Goal: Task Accomplishment & Management: Complete application form

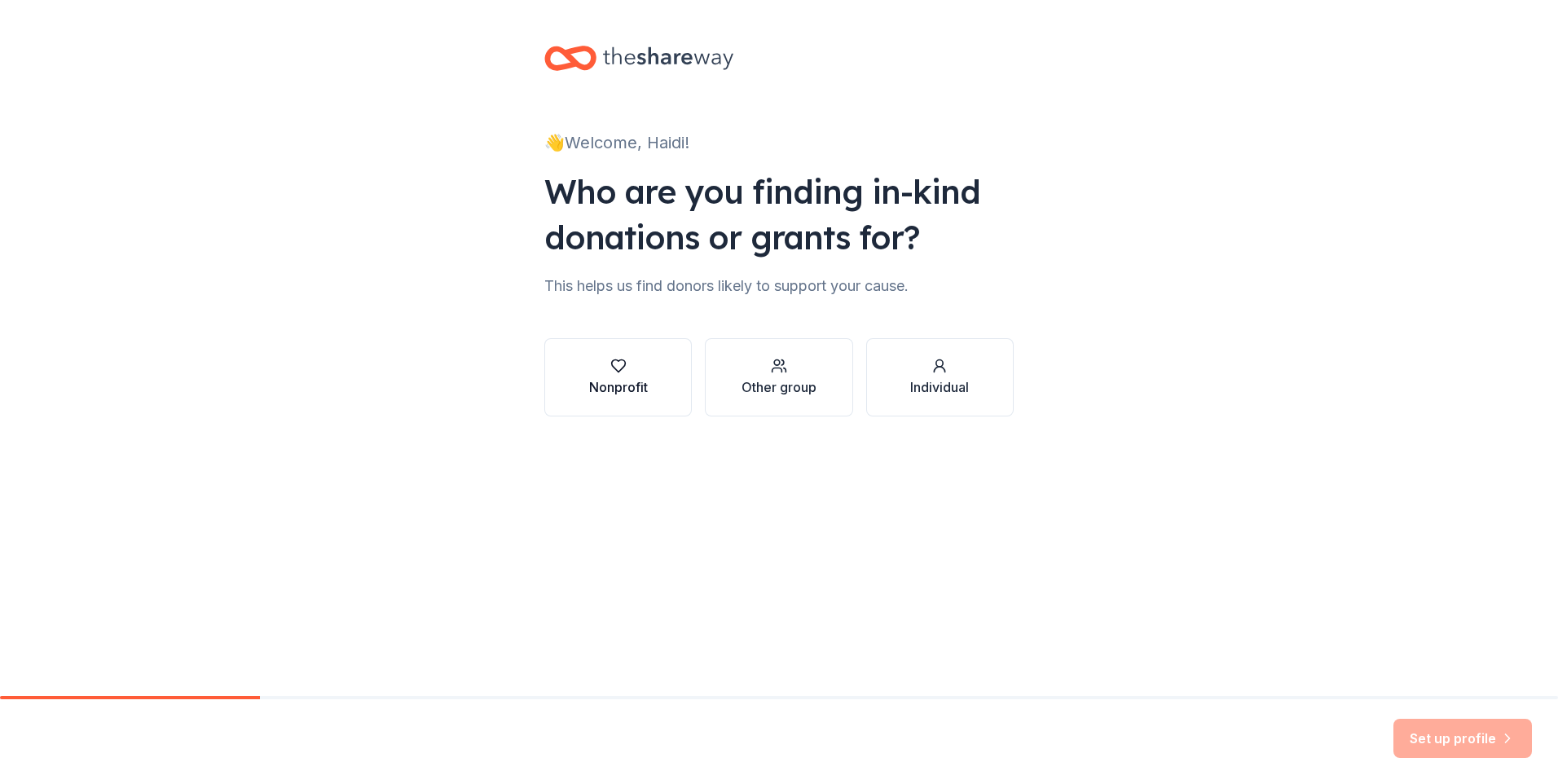
click at [603, 392] on div "Nonprofit" at bounding box center [618, 386] width 59 height 20
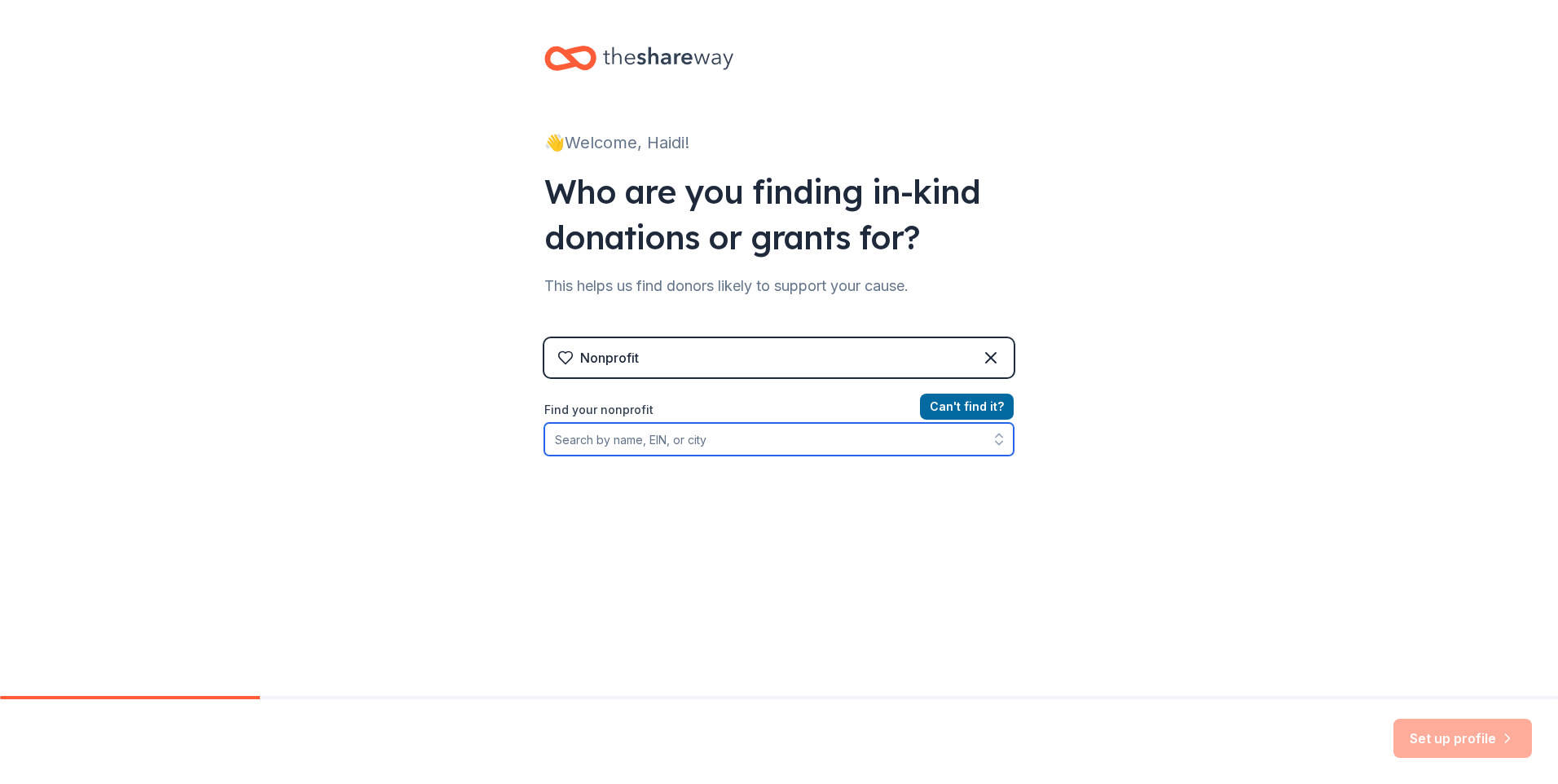
click at [607, 442] on input "Find your nonprofit" at bounding box center [778, 439] width 469 height 33
type input "[US_EMPLOYER_IDENTIFICATION_NUMBER]"
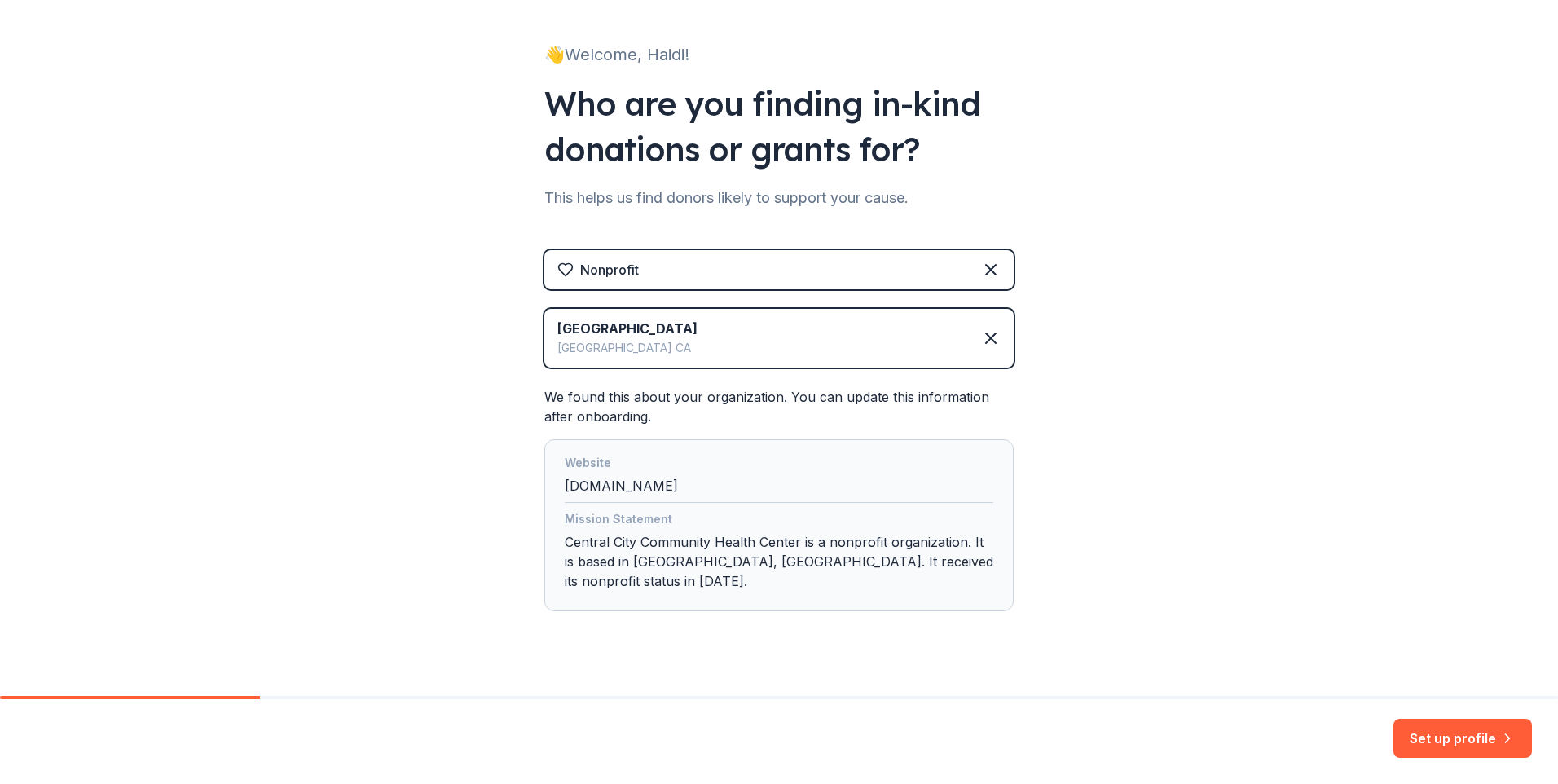
scroll to position [95, 0]
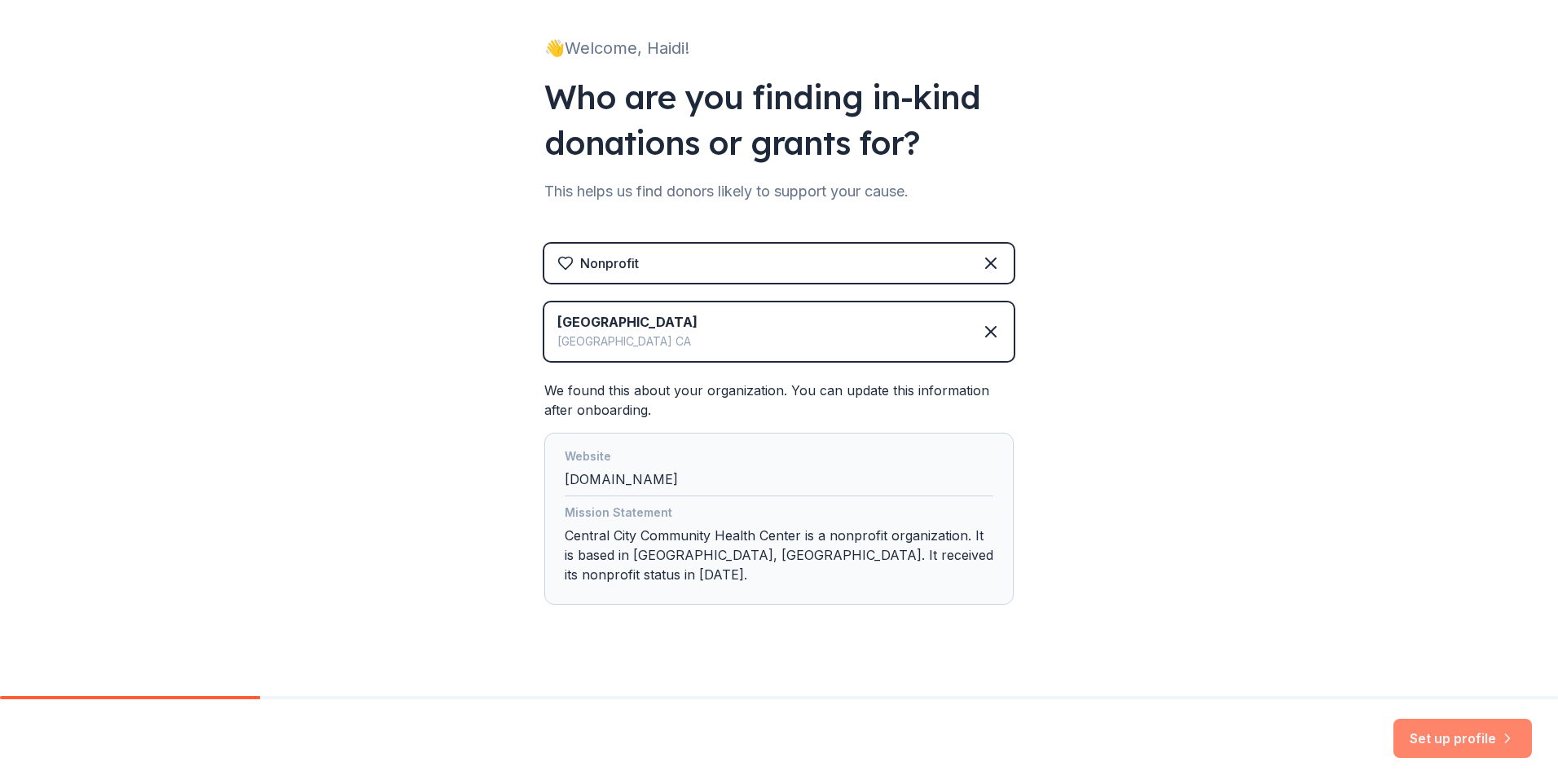
click at [1417, 730] on button "Set up profile" at bounding box center [1462, 738] width 139 height 39
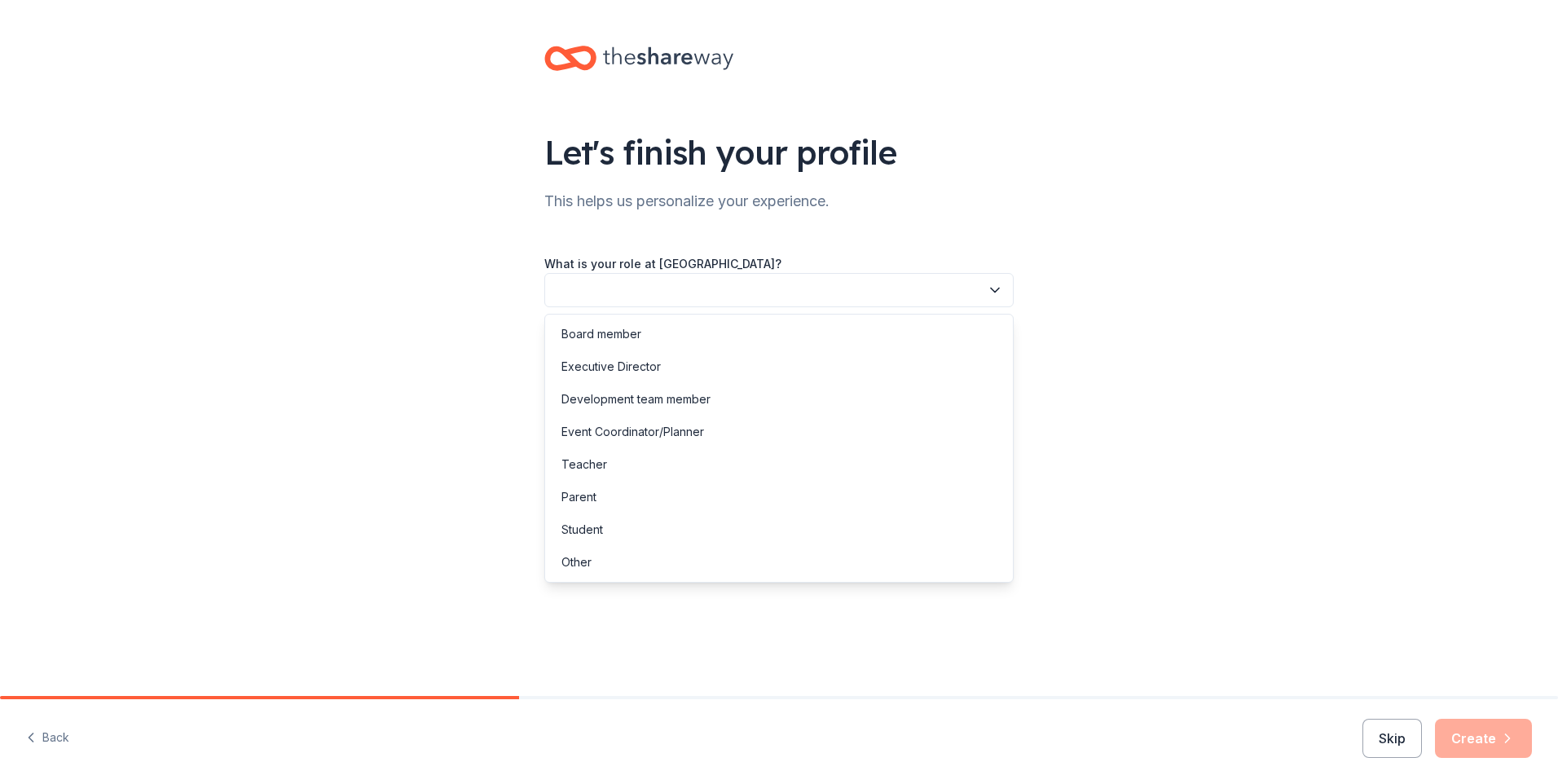
click at [985, 288] on button "button" at bounding box center [778, 290] width 469 height 34
click at [585, 565] on div "Other" at bounding box center [576, 562] width 30 height 20
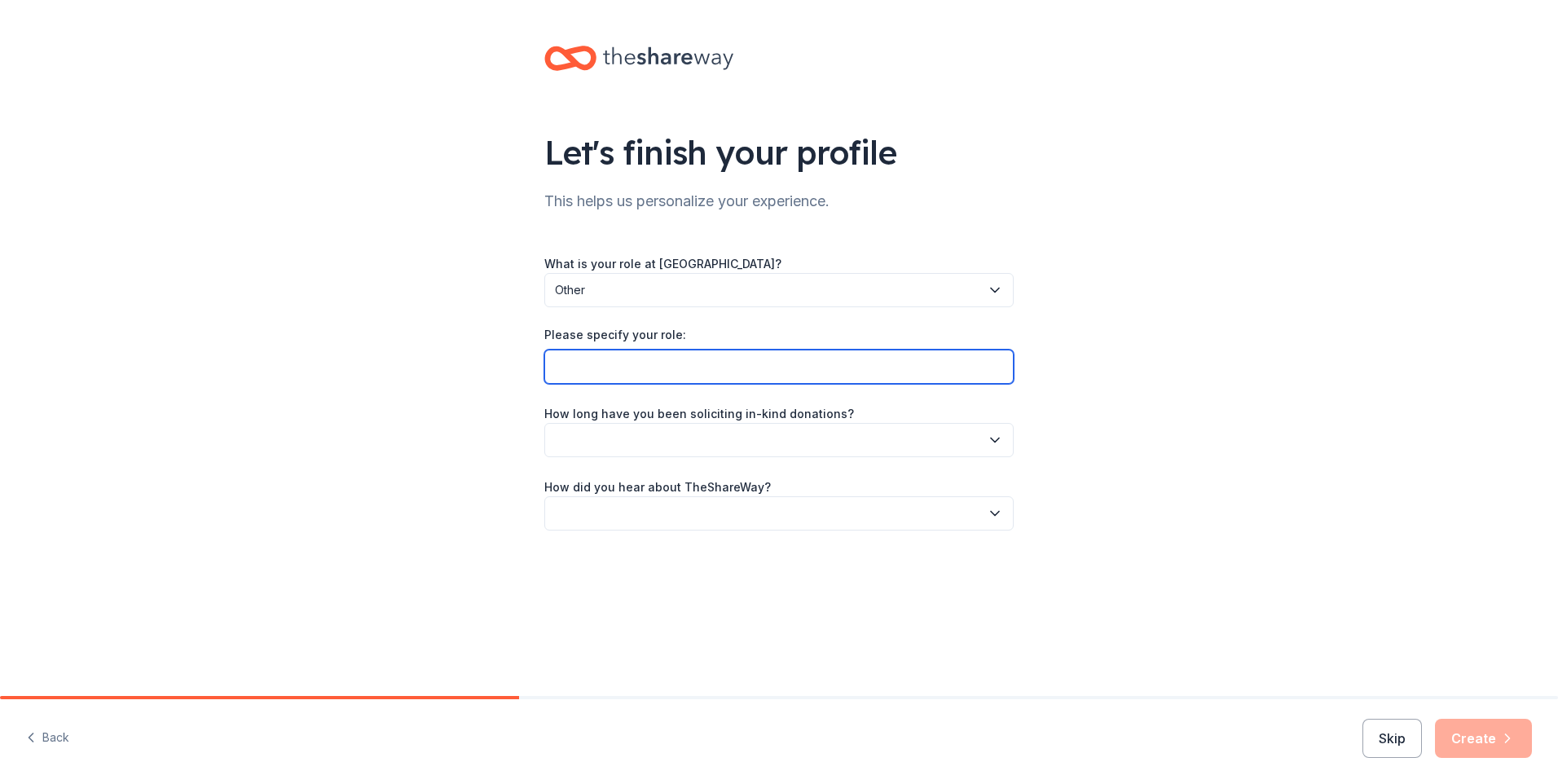
click at [597, 361] on input "Please specify your role:" at bounding box center [778, 367] width 469 height 34
type input "admin assistant"
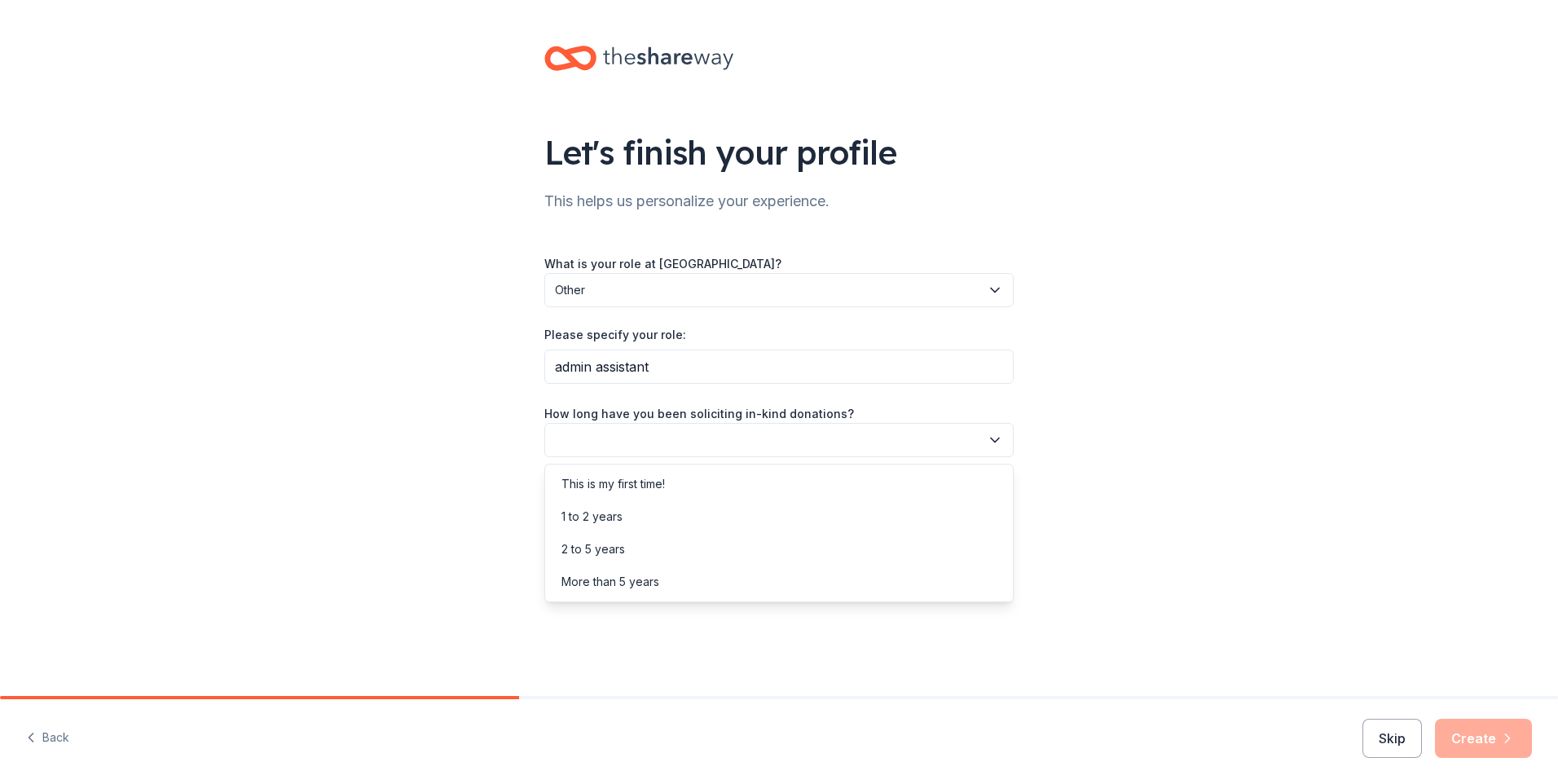
click at [625, 435] on button "button" at bounding box center [778, 440] width 469 height 34
click at [603, 517] on div "1 to 2 years" at bounding box center [591, 516] width 61 height 20
click at [608, 510] on button "button" at bounding box center [778, 514] width 469 height 34
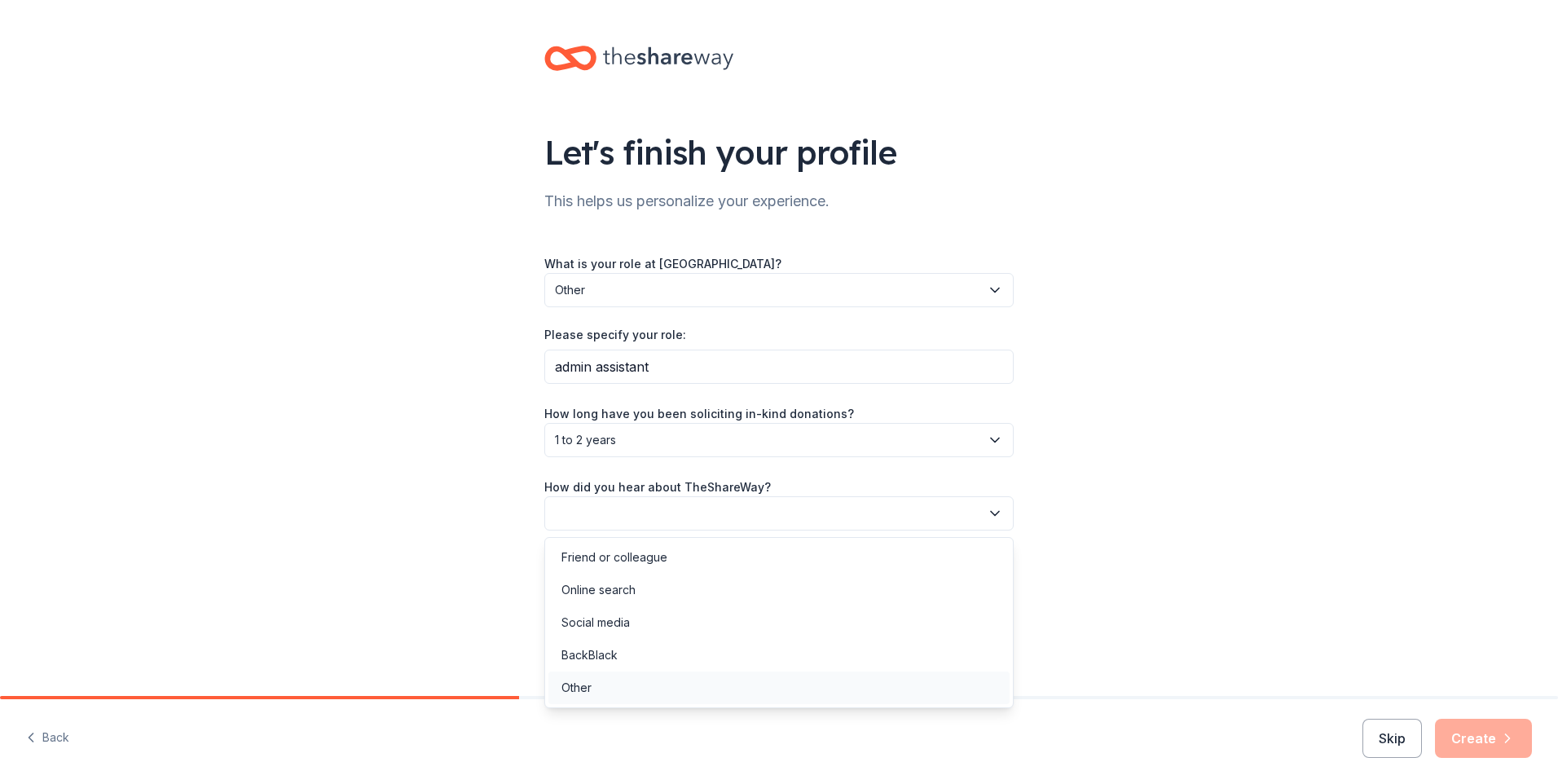
click at [588, 686] on div "Other" at bounding box center [576, 688] width 30 height 20
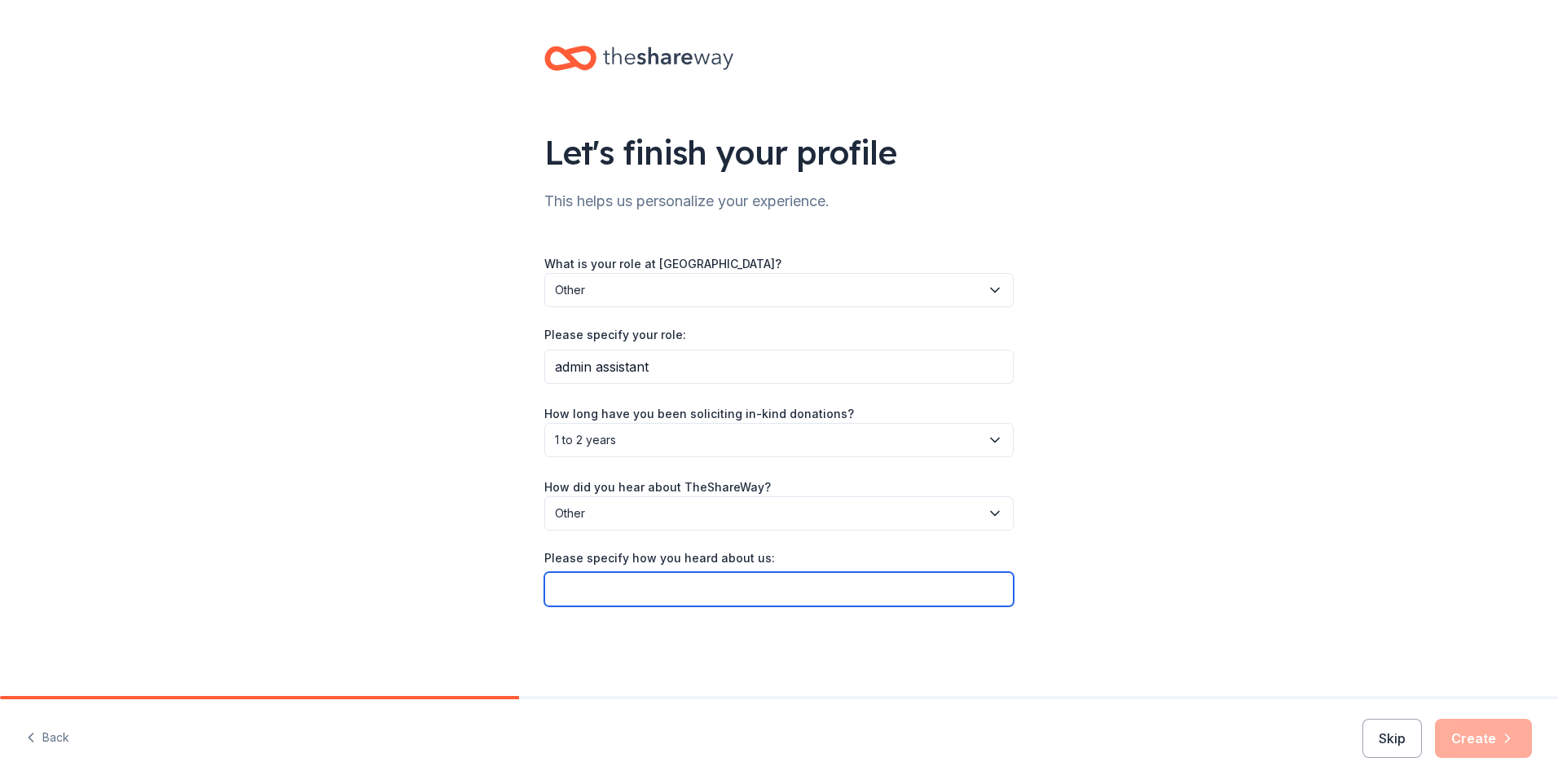
click at [706, 584] on input "Please specify how you heard about us:" at bounding box center [778, 590] width 469 height 34
type input "online"
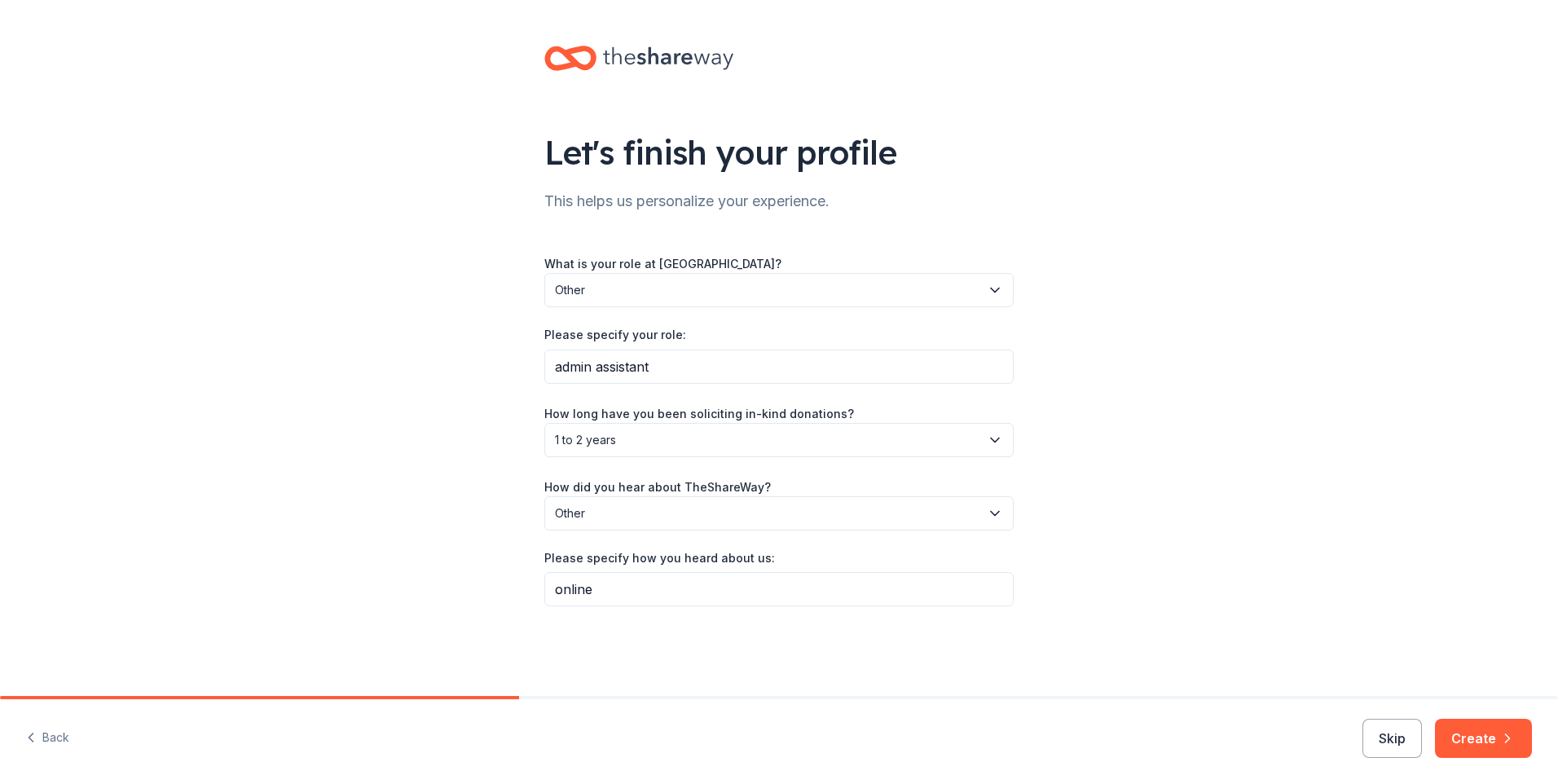
click at [1000, 515] on icon "button" at bounding box center [994, 513] width 16 height 16
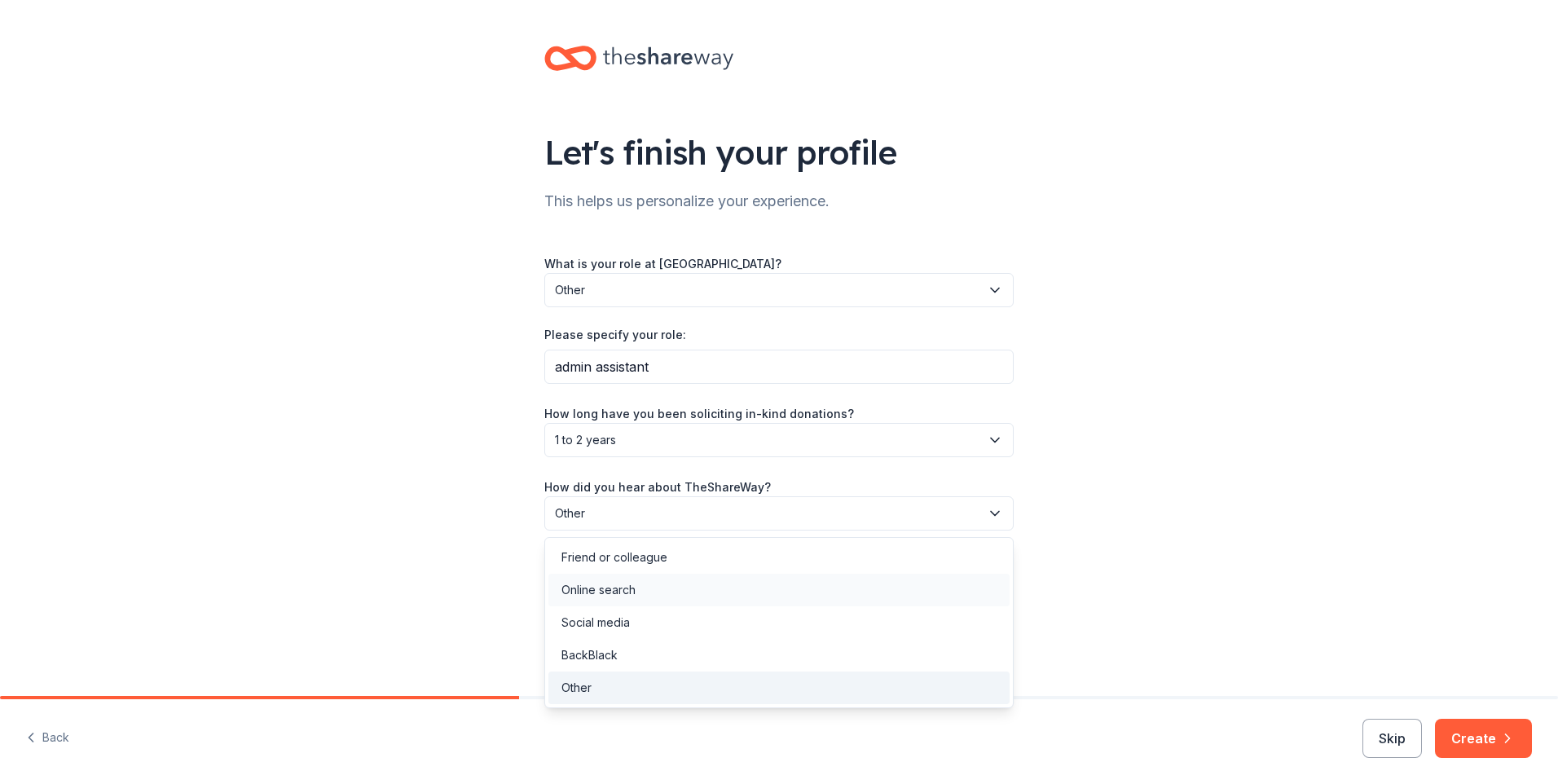
click at [609, 579] on div "Online search" at bounding box center [779, 590] width 461 height 33
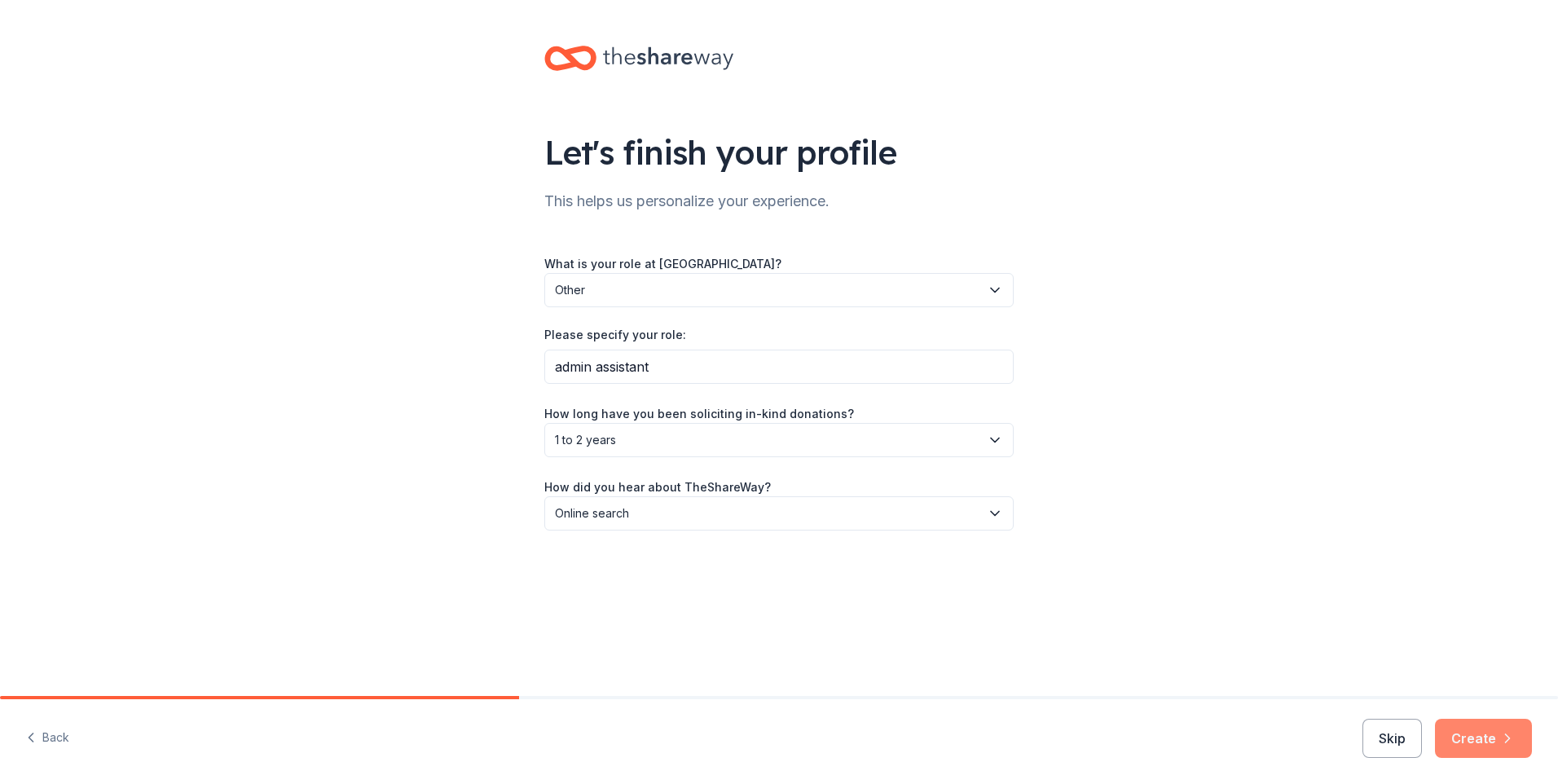
click at [1479, 741] on button "Create" at bounding box center [1483, 738] width 97 height 39
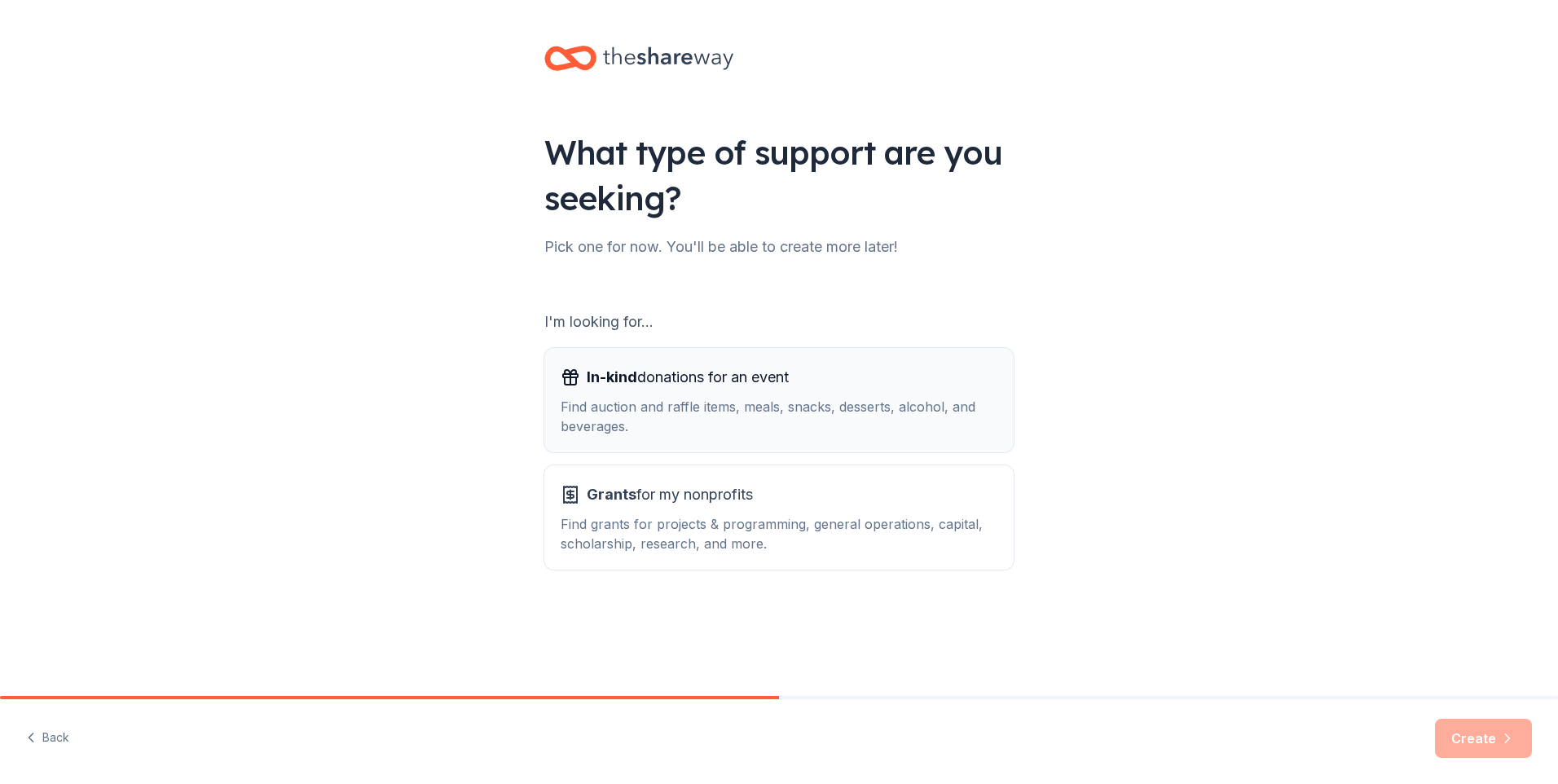
click at [772, 402] on div "Find auction and raffle items, meals, snacks, desserts, alcohol, and beverages." at bounding box center [778, 416] width 436 height 39
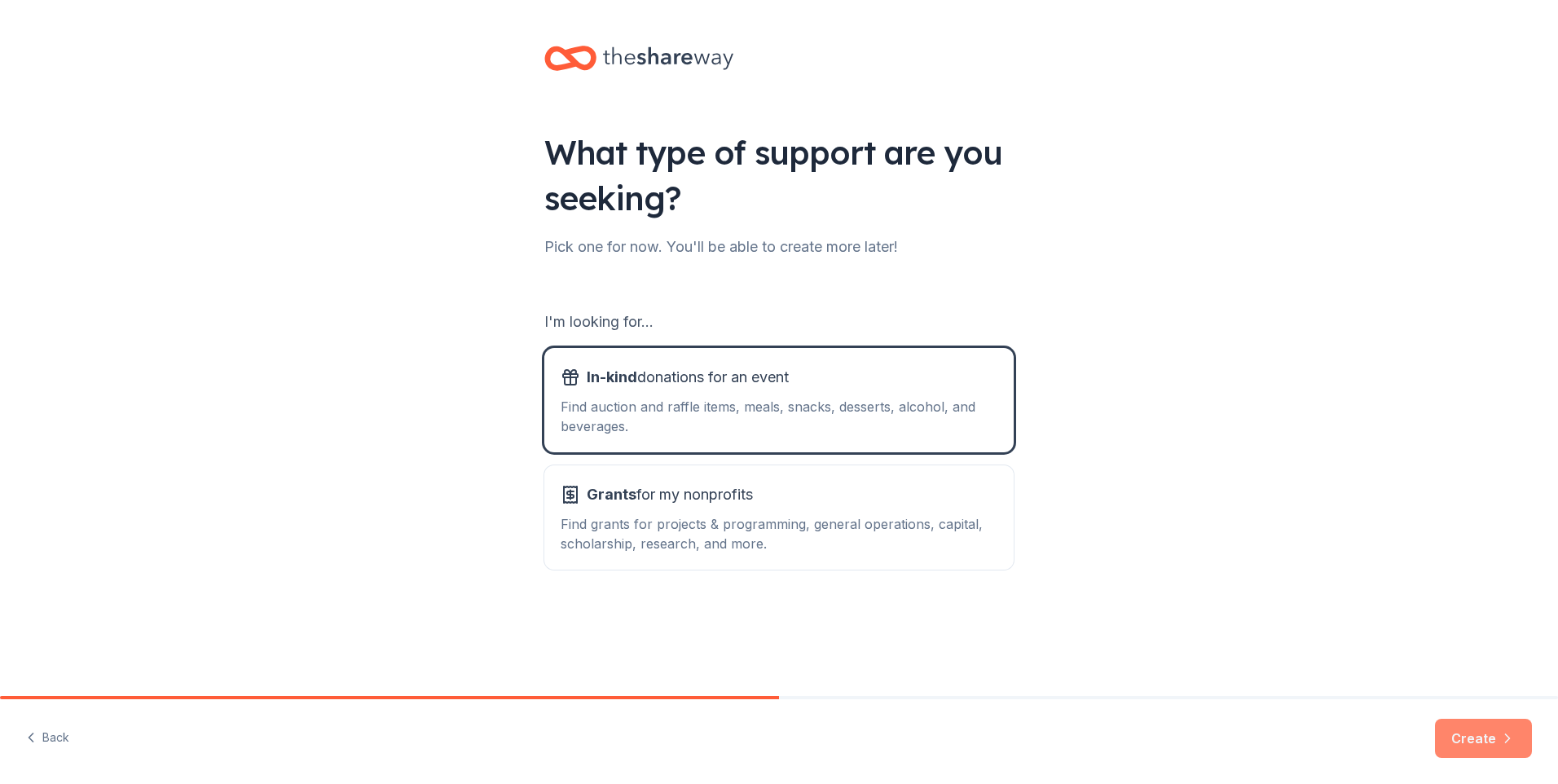
click at [1471, 733] on button "Create" at bounding box center [1483, 738] width 97 height 39
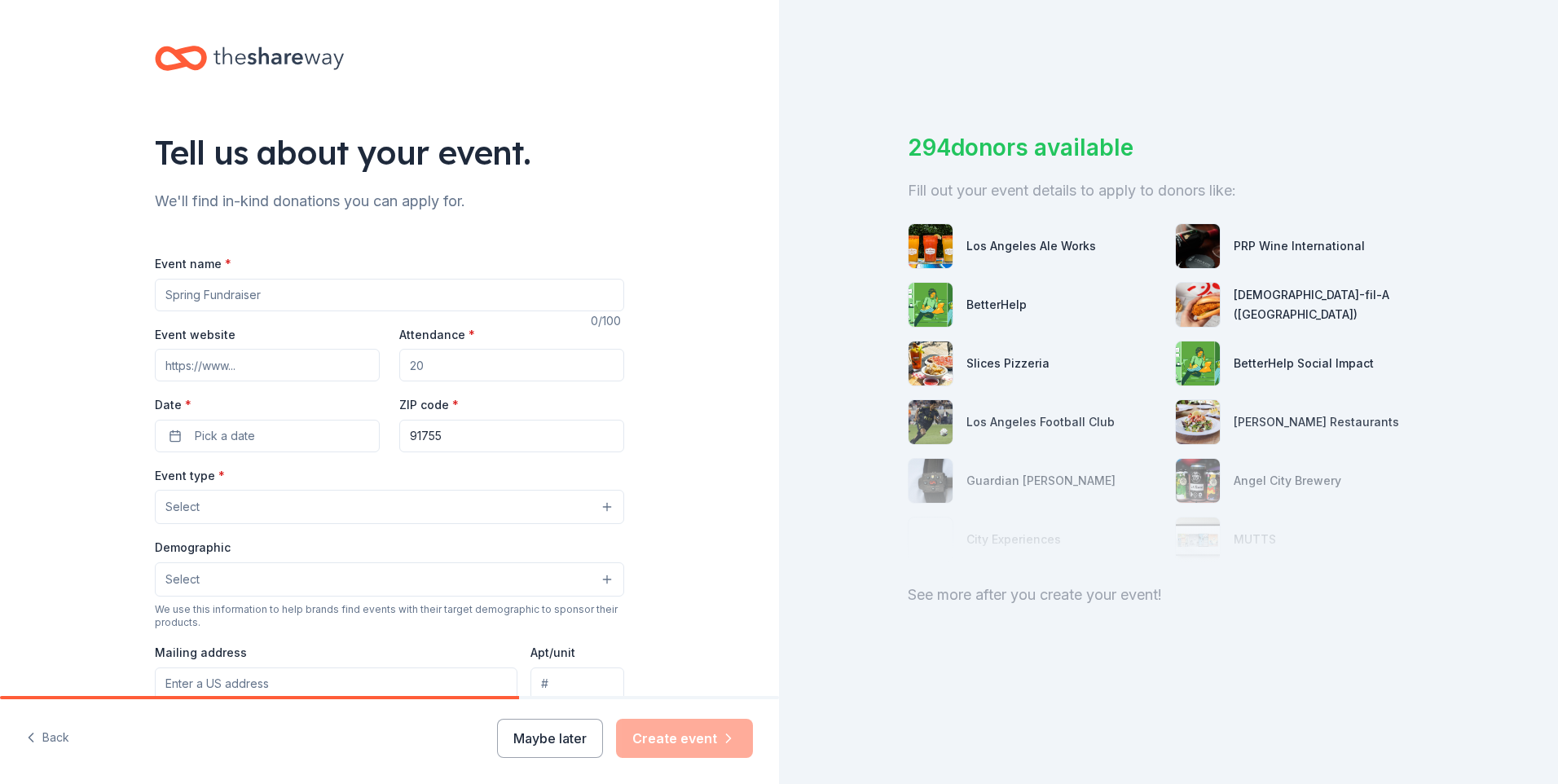
drag, startPoint x: 254, startPoint y: 293, endPoint x: 121, endPoint y: 285, distance: 133.2
click at [121, 285] on div "Tell us about your event. We'll find in-kind donations you can apply for. Event…" at bounding box center [389, 542] width 779 height 1084
type input "Annual Manager's Christmas Party"
click at [436, 373] on input "Attendance *" at bounding box center [511, 365] width 225 height 33
type input "50"
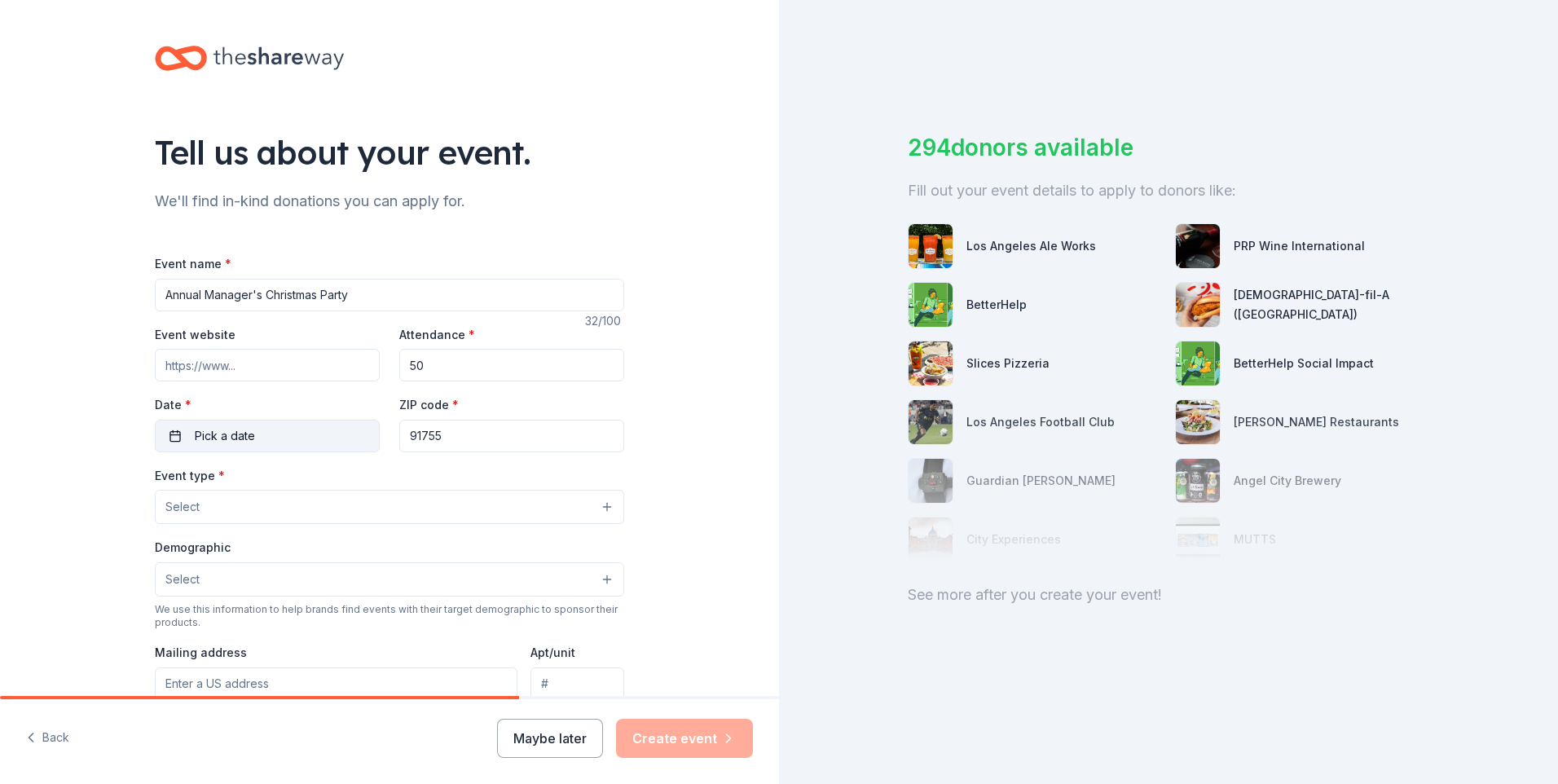
click at [169, 431] on button "Pick a date" at bounding box center [267, 436] width 225 height 33
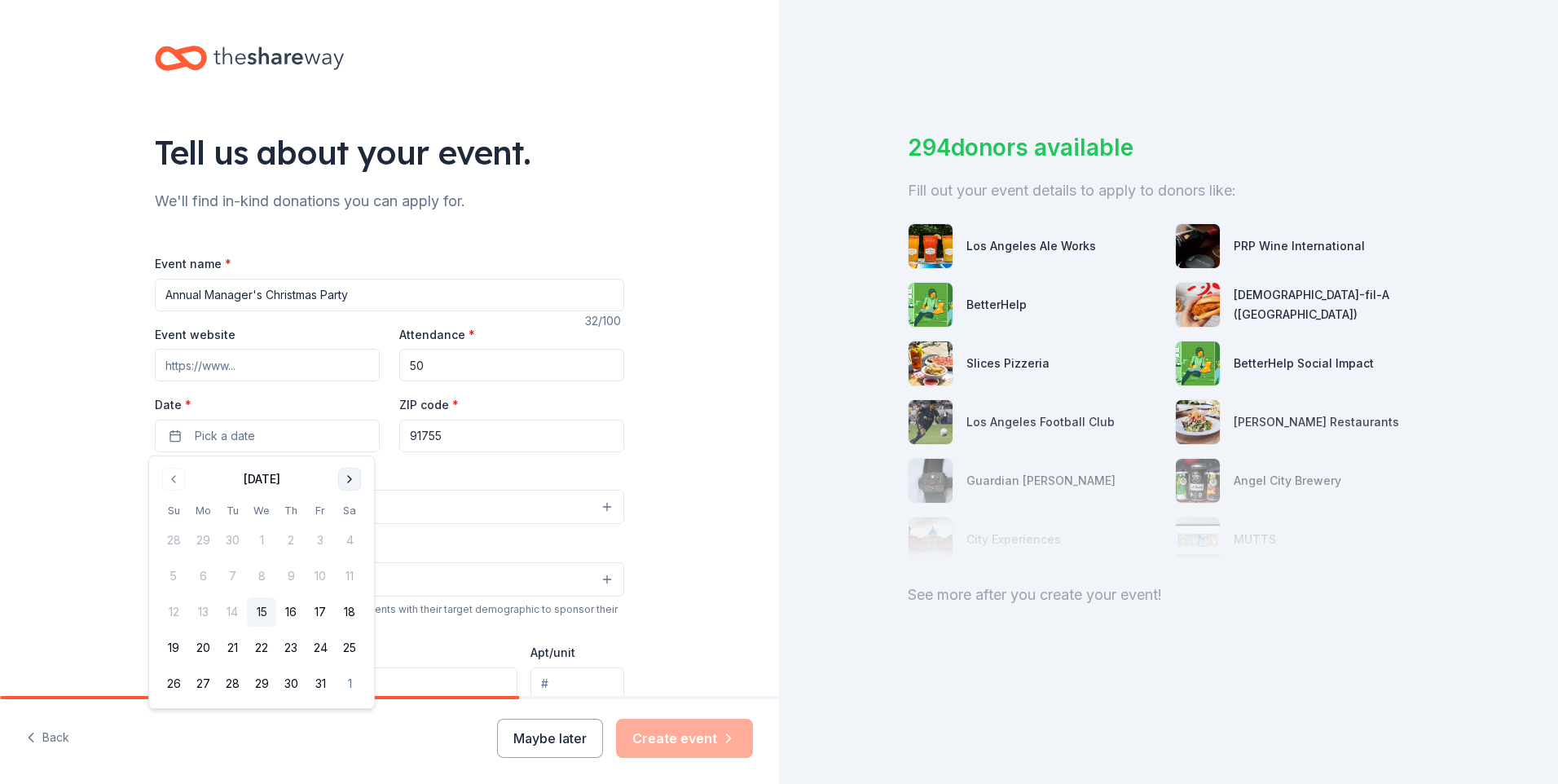
click at [350, 472] on button "Go to next month" at bounding box center [349, 478] width 23 height 23
click at [294, 573] on button "11" at bounding box center [291, 576] width 29 height 29
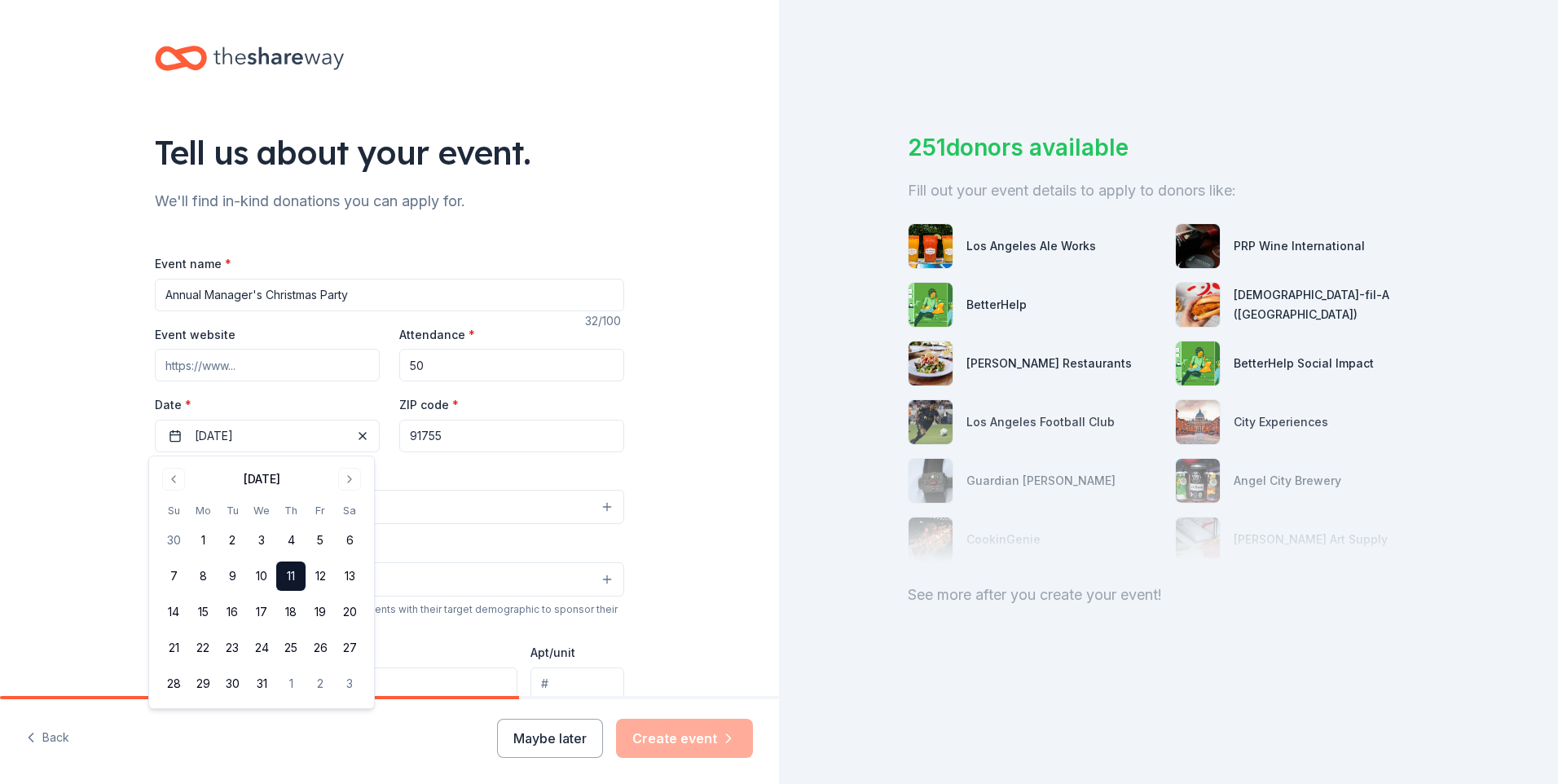
click at [97, 538] on div "Tell us about your event. We'll find in-kind donations you can apply for. Event…" at bounding box center [389, 542] width 779 height 1084
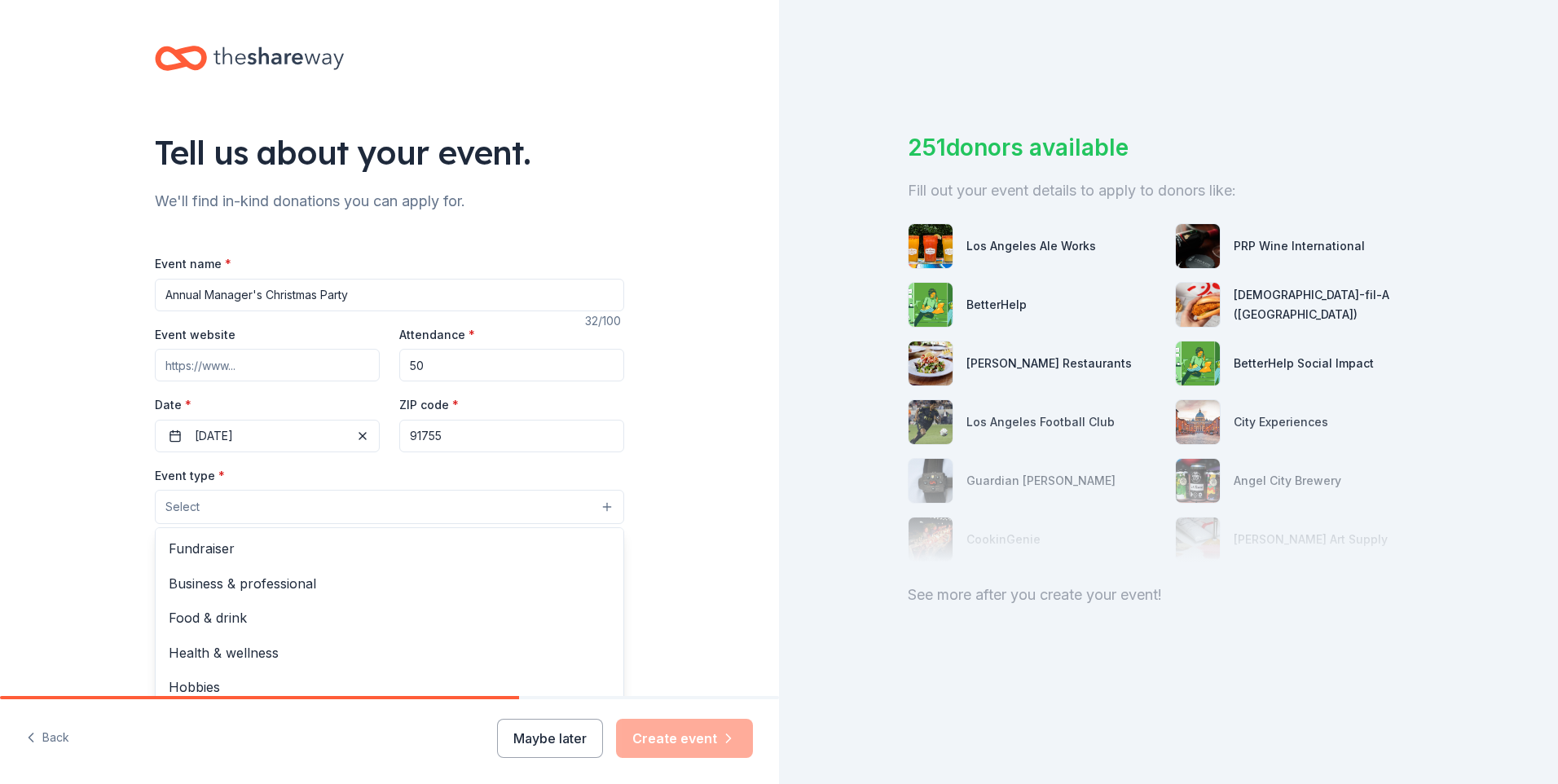
click at [205, 507] on button "Select" at bounding box center [389, 507] width 469 height 34
click at [202, 612] on span "Food & drink" at bounding box center [389, 617] width 442 height 22
click at [101, 572] on div "Tell us about your event. We'll find in-kind donations you can apply for. Event…" at bounding box center [389, 543] width 779 height 1086
click at [204, 575] on button "Select" at bounding box center [389, 581] width 469 height 34
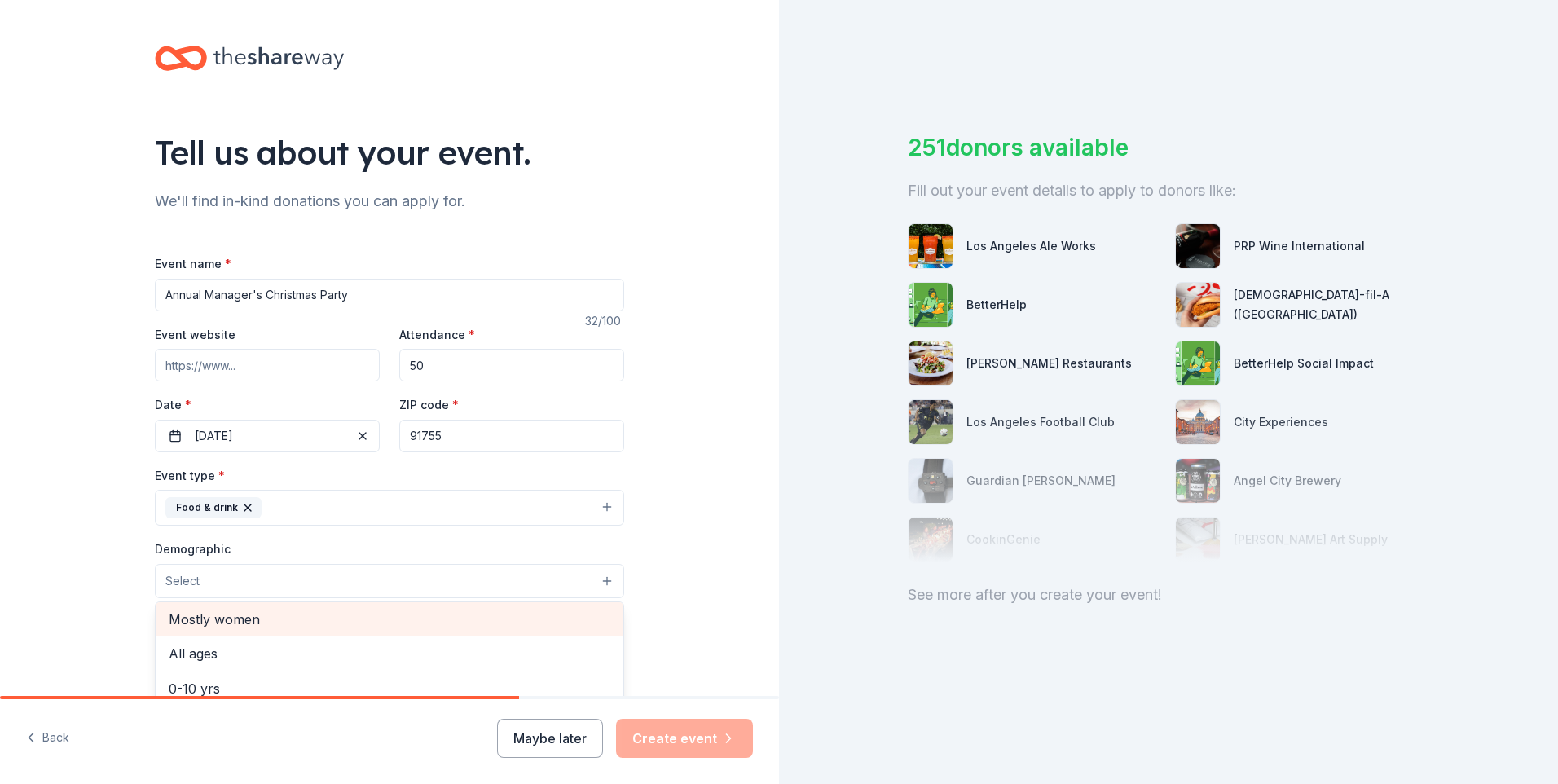
click at [210, 612] on span "Mostly women" at bounding box center [389, 619] width 442 height 22
click at [94, 593] on div "Tell us about your event. We'll find in-kind donations you can apply for. Event…" at bounding box center [389, 544] width 779 height 1088
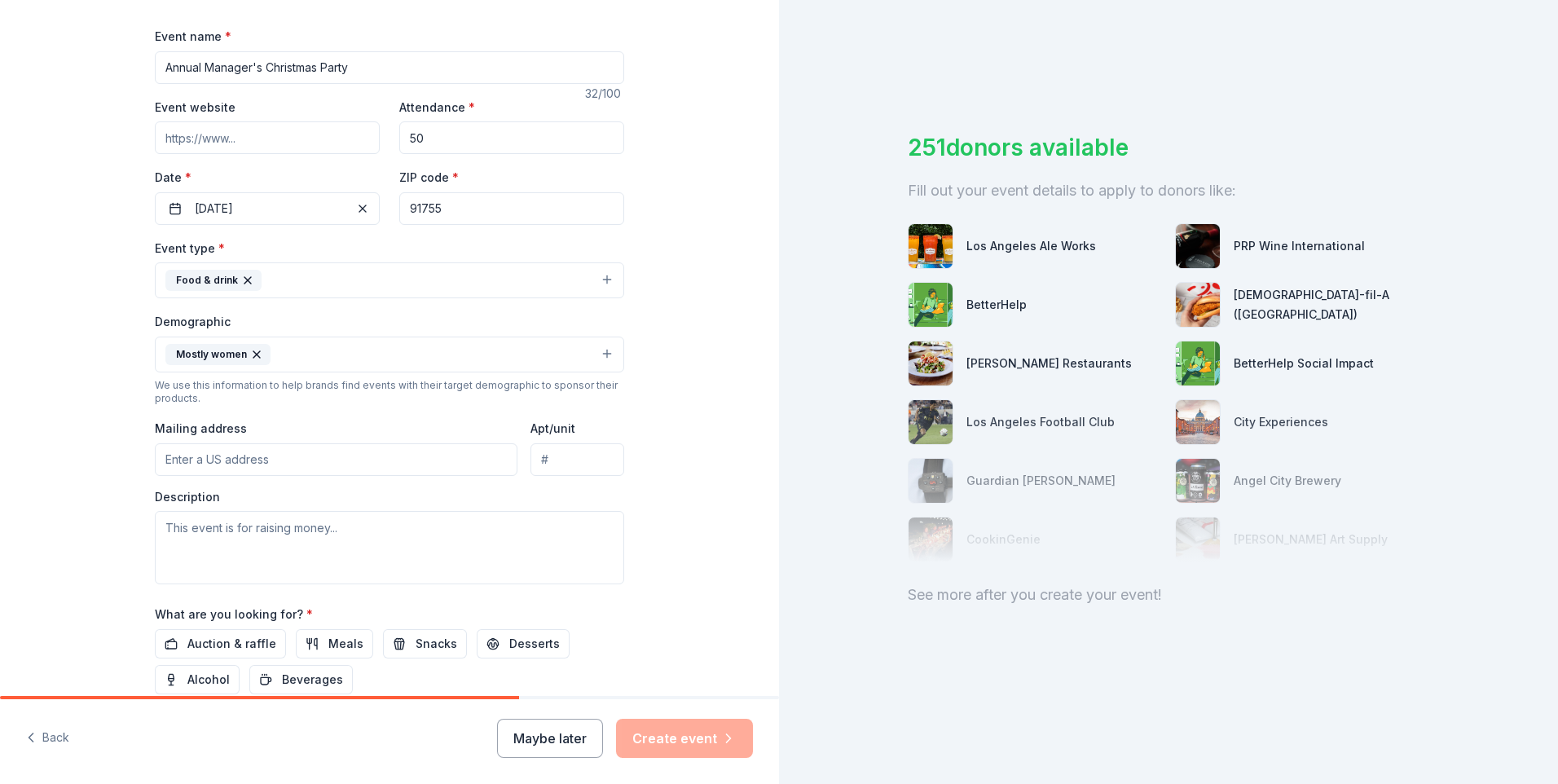
scroll to position [326, 0]
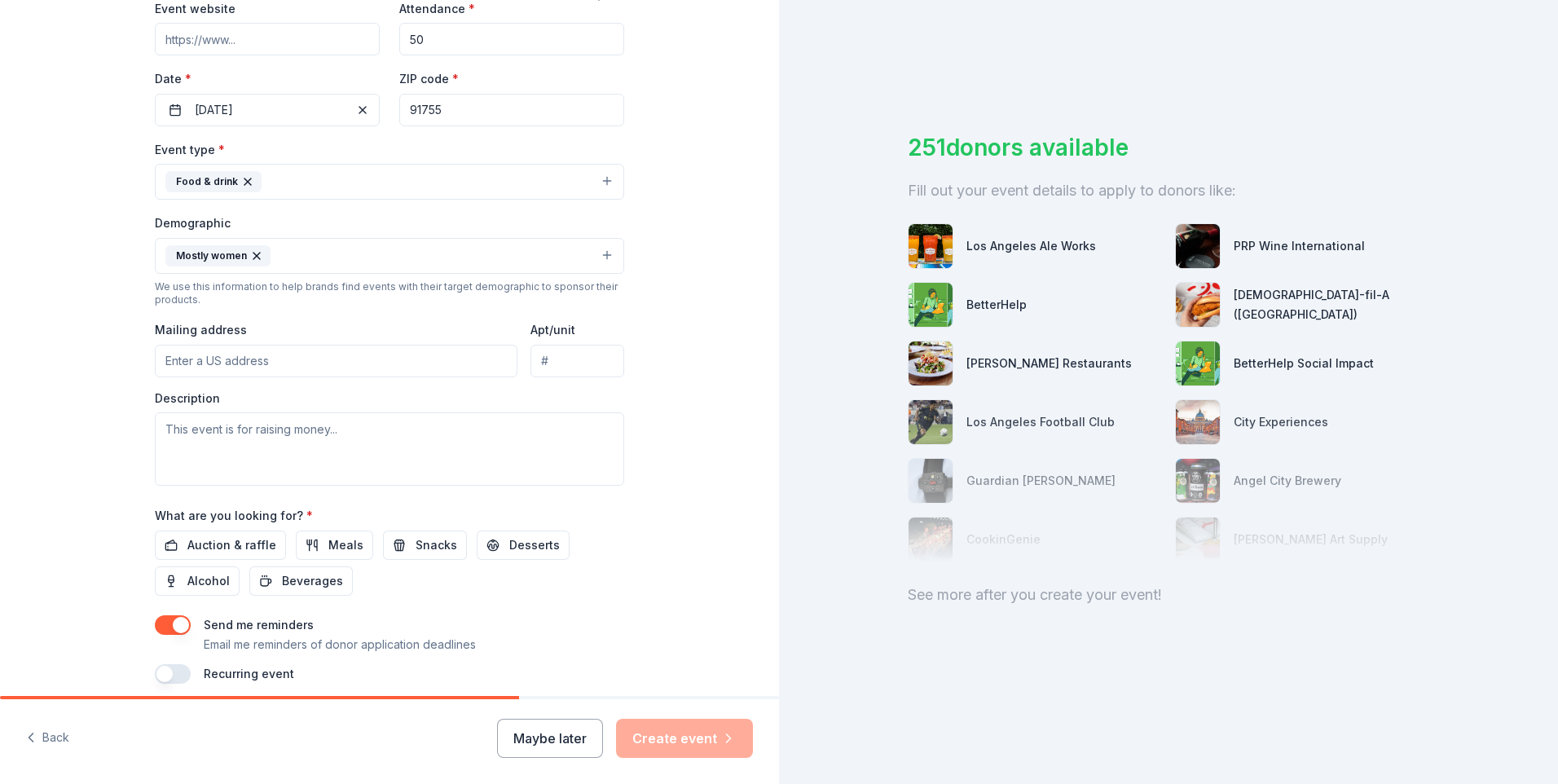
click at [171, 364] on input "Mailing address" at bounding box center [336, 361] width 362 height 33
type input "2019 Saturn St"
click at [246, 428] on textarea at bounding box center [389, 448] width 469 height 73
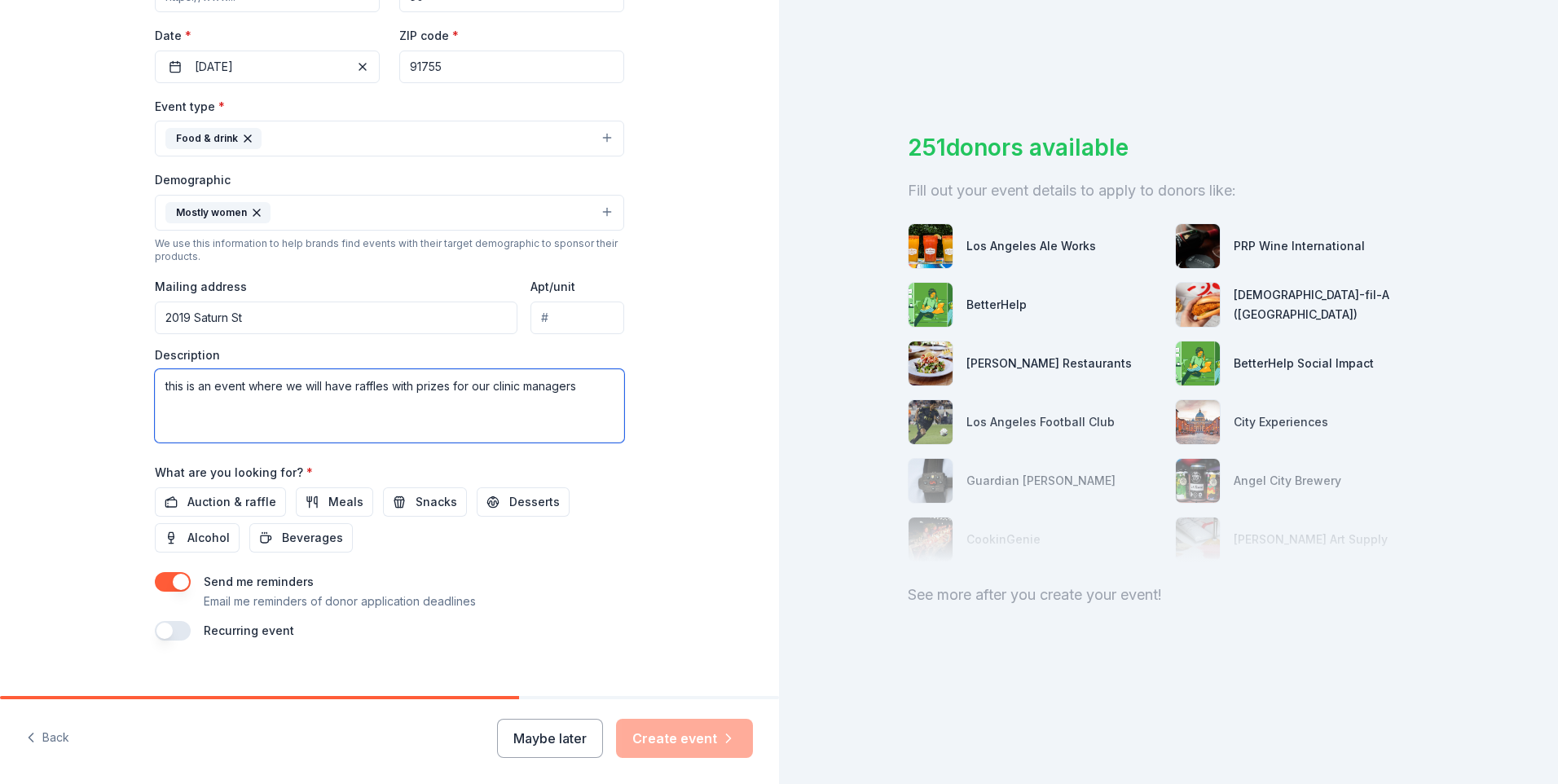
scroll to position [392, 0]
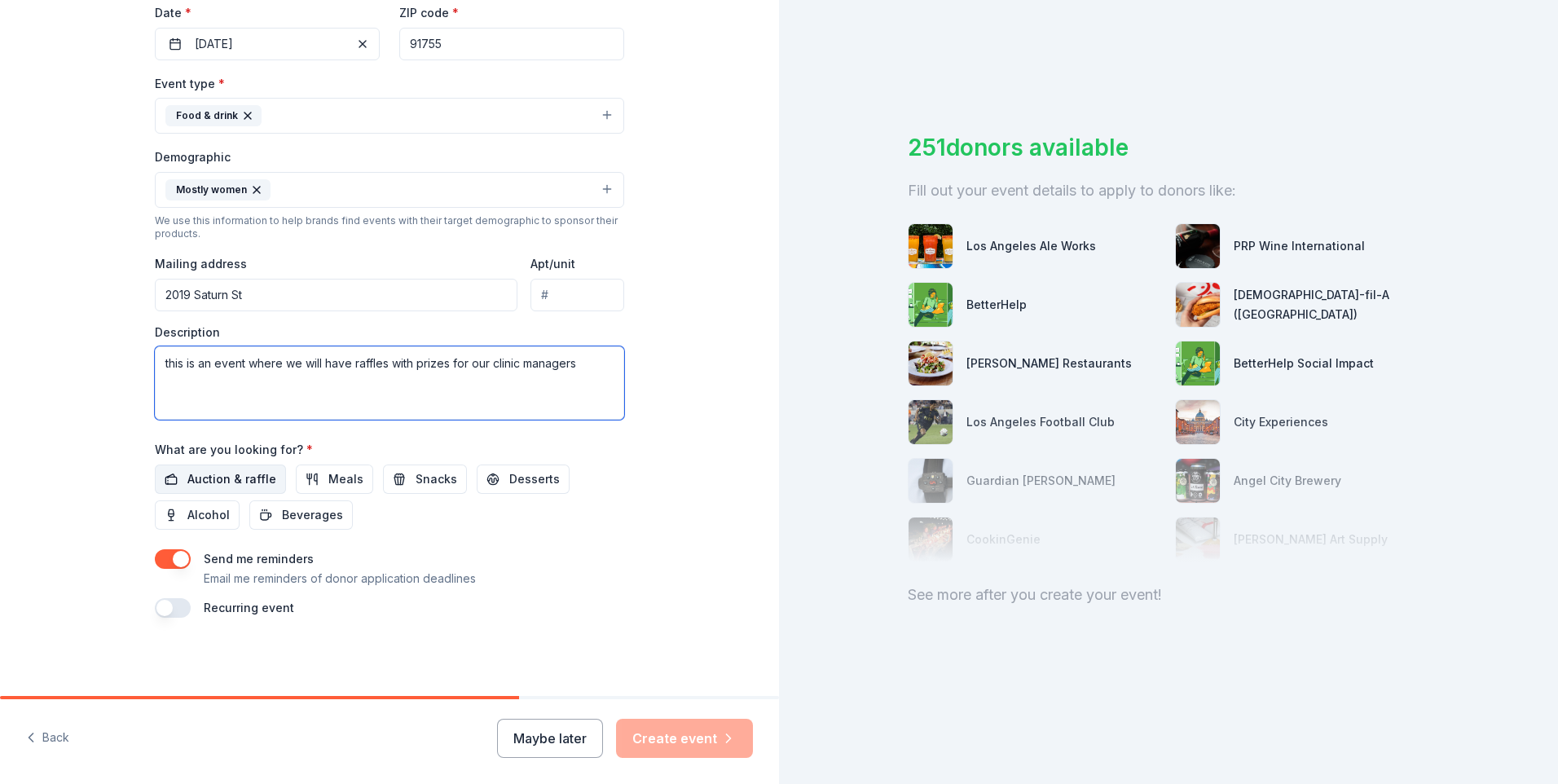
type textarea "this is an event where we will have raffles with prizes for our clinic managers"
click at [225, 472] on span "Auction & raffle" at bounding box center [232, 478] width 89 height 20
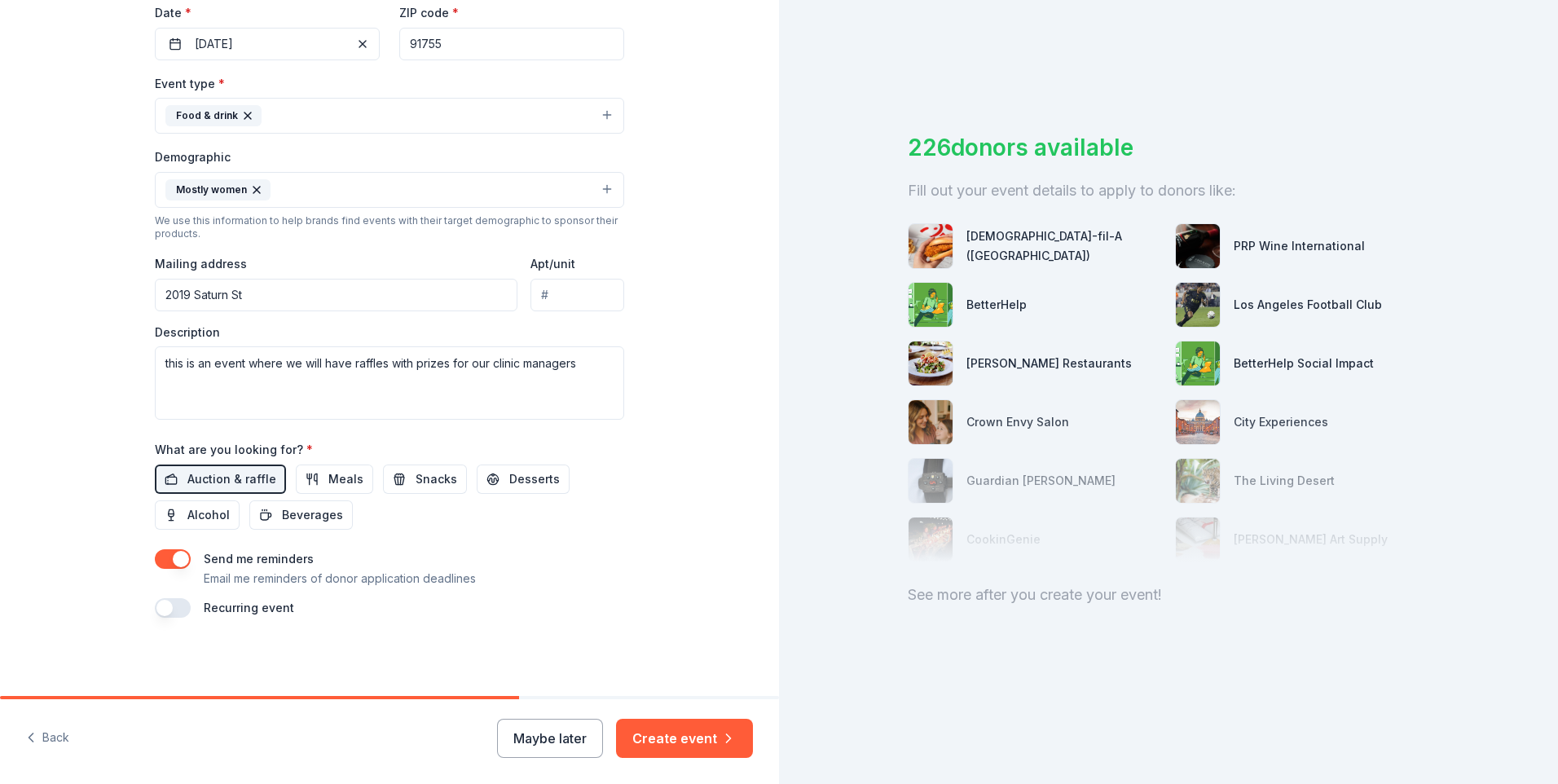
click at [163, 559] on button "button" at bounding box center [173, 559] width 36 height 20
click at [574, 588] on div "Send me reminders Email me reminders of donor application deadlines Recurring e…" at bounding box center [389, 583] width 469 height 69
click at [658, 736] on button "Create event" at bounding box center [684, 738] width 137 height 39
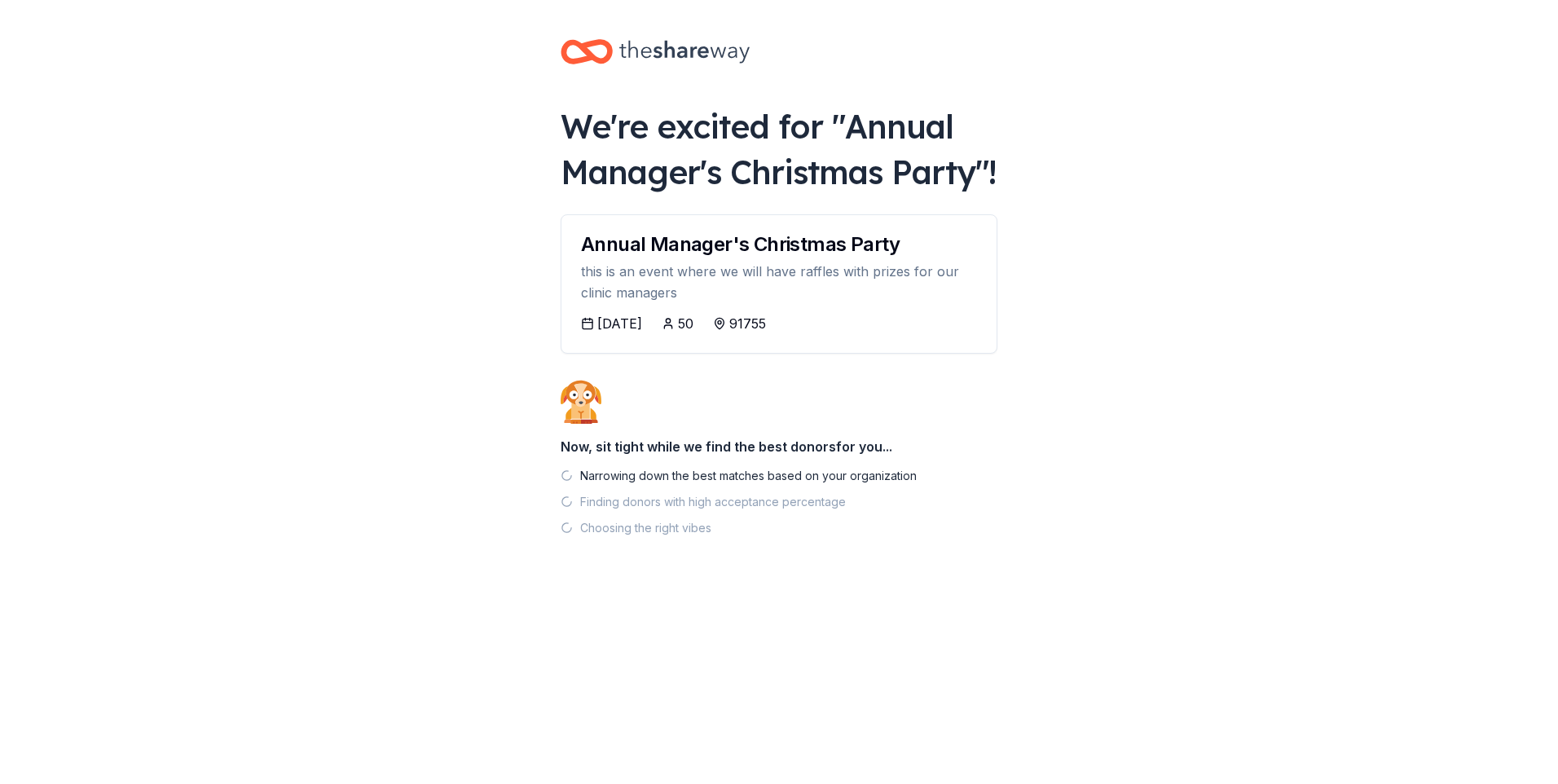
click at [333, 480] on body "We're excited for " Annual Manager's Christmas Party "! Annual Manager's Christ…" at bounding box center [779, 392] width 1558 height 784
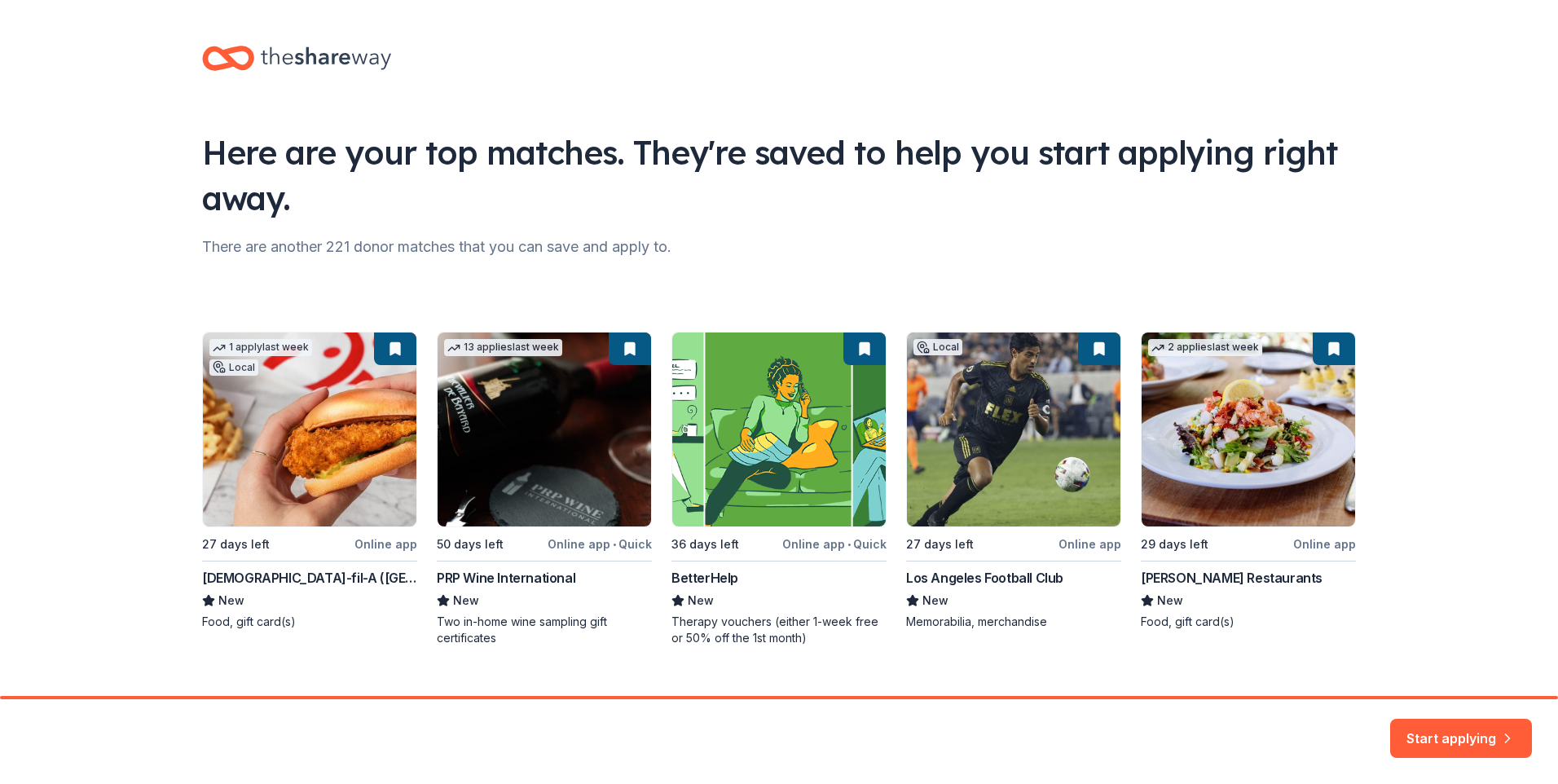
click at [293, 488] on div "1 apply last week Local 27 days left Online app Chick-fil-A (Los Angeles) New F…" at bounding box center [779, 488] width 1153 height 314
click at [1429, 732] on button "Start applying" at bounding box center [1461, 729] width 142 height 39
click at [1485, 731] on div "Start applying" at bounding box center [1461, 738] width 142 height 39
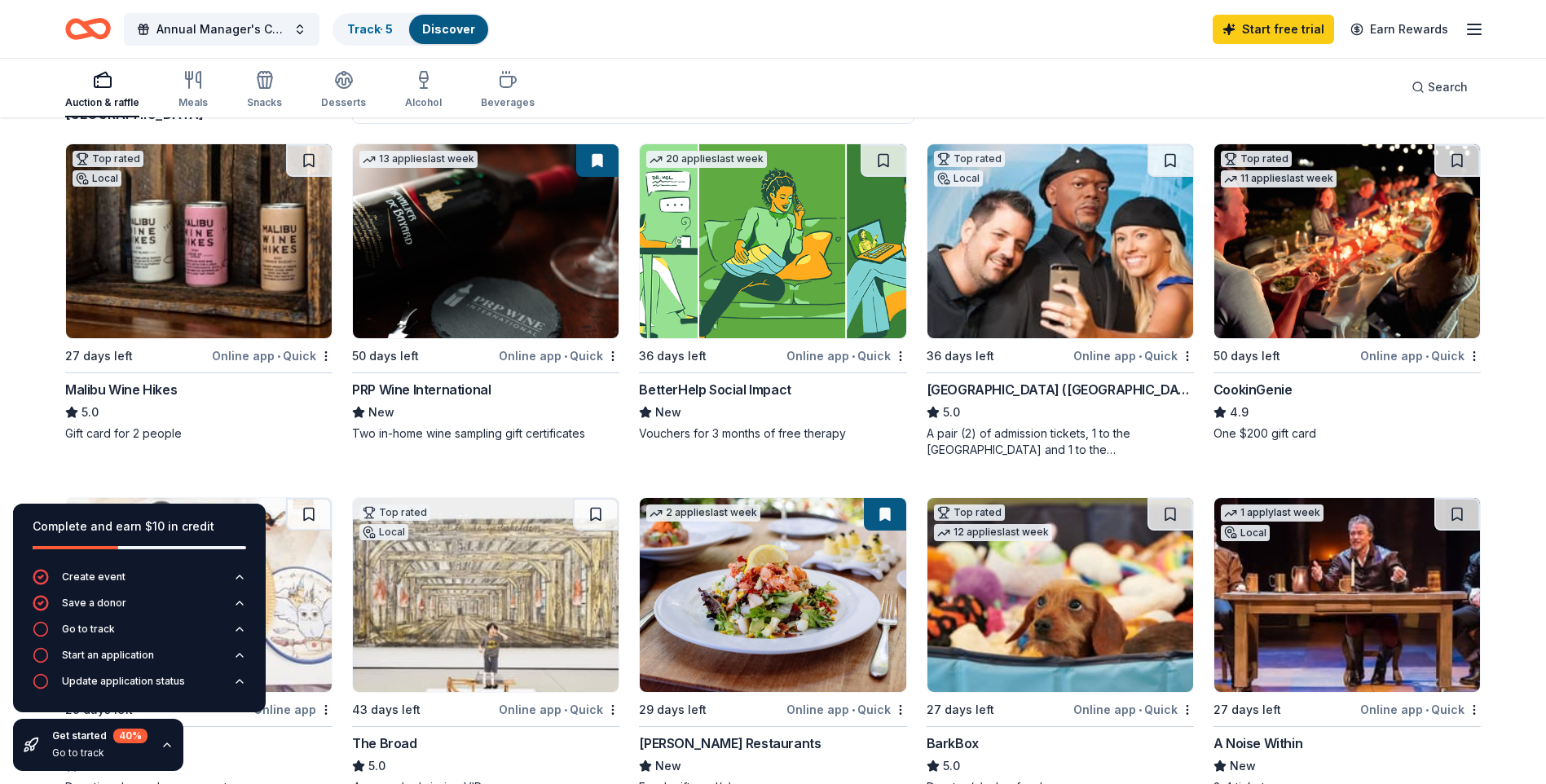
scroll to position [163, 0]
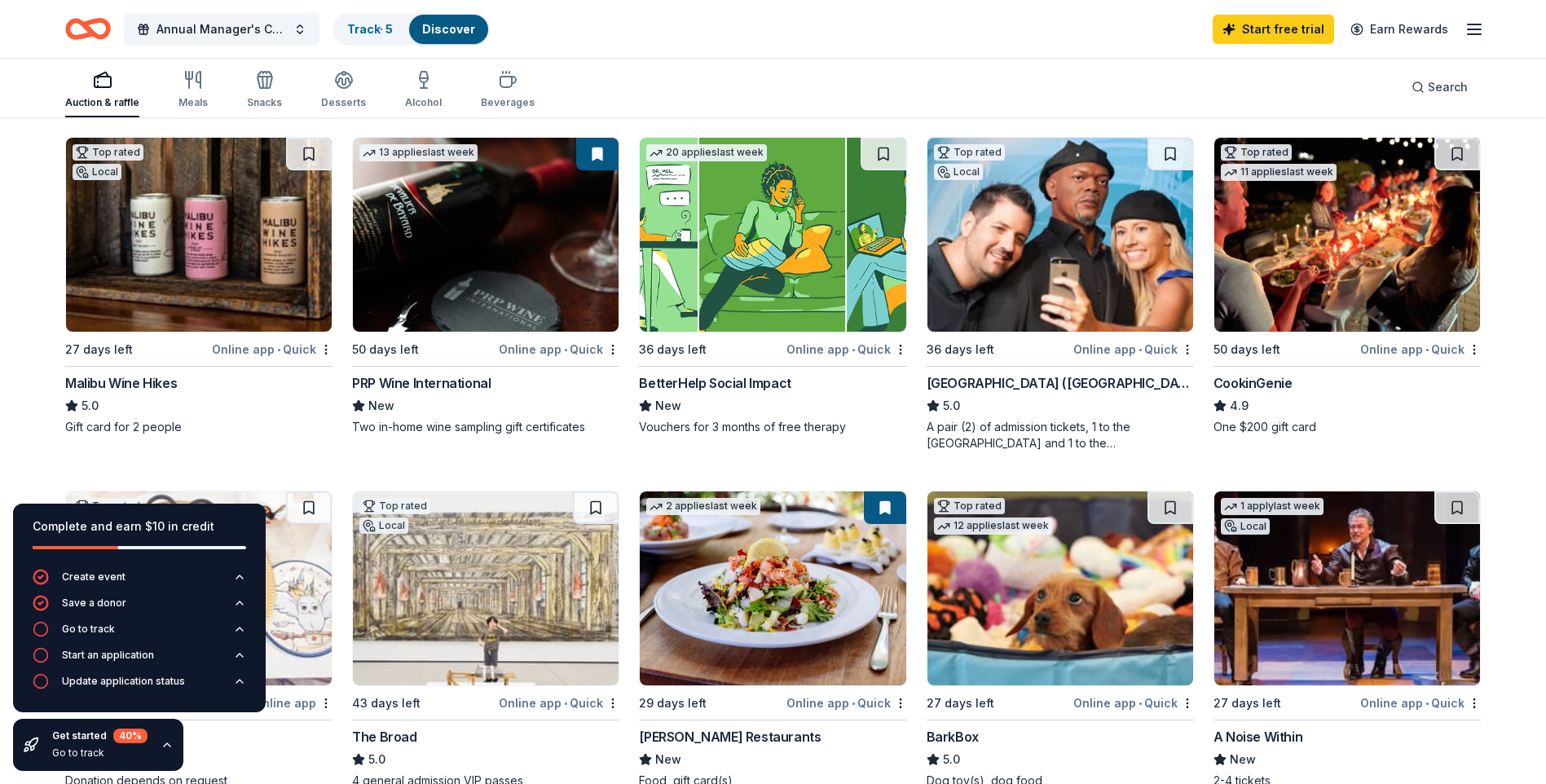
click at [238, 265] on img at bounding box center [199, 234] width 266 height 194
click at [1030, 284] on img at bounding box center [1060, 234] width 266 height 194
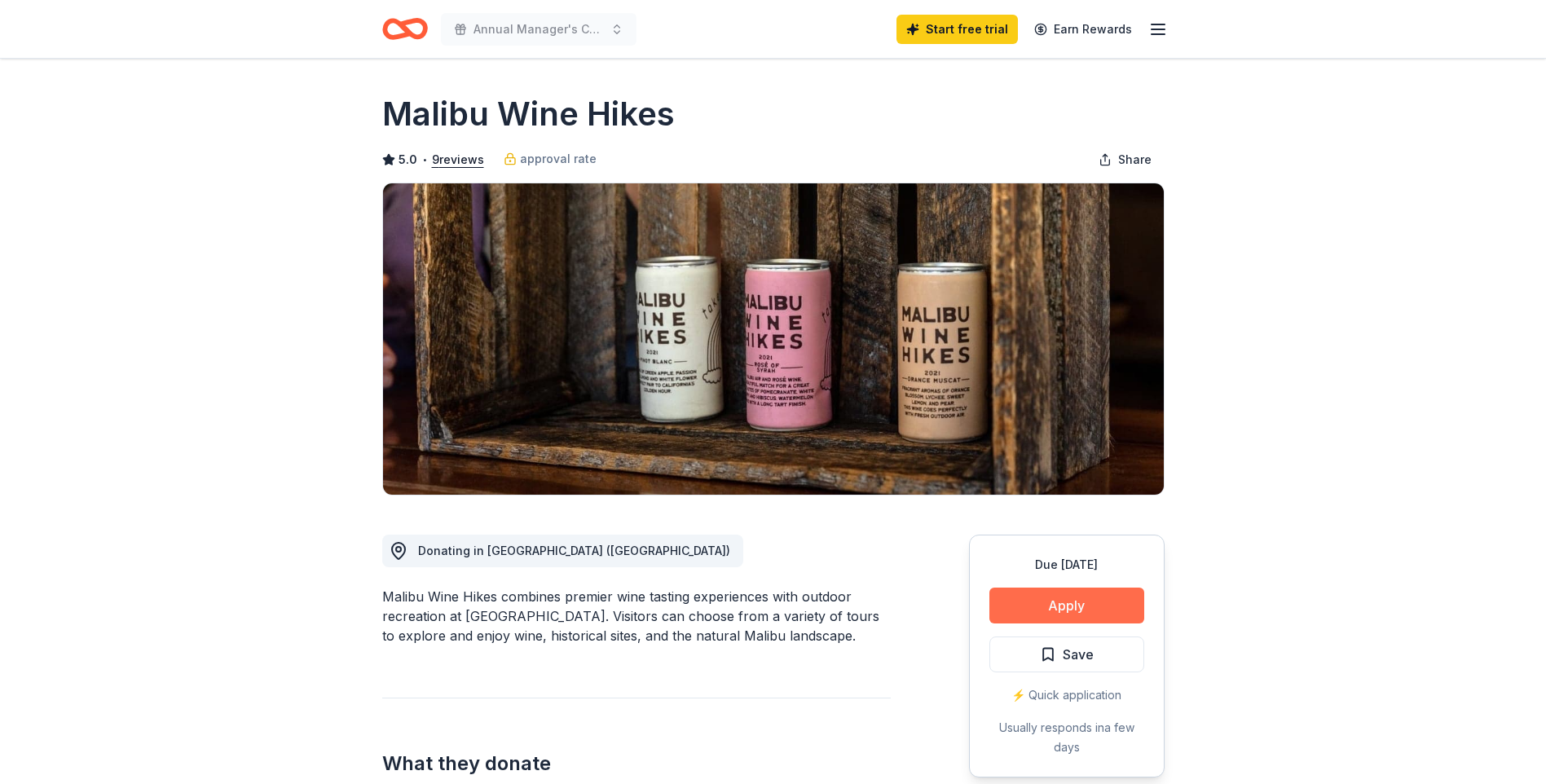
click at [1019, 608] on button "Apply" at bounding box center [1067, 606] width 155 height 36
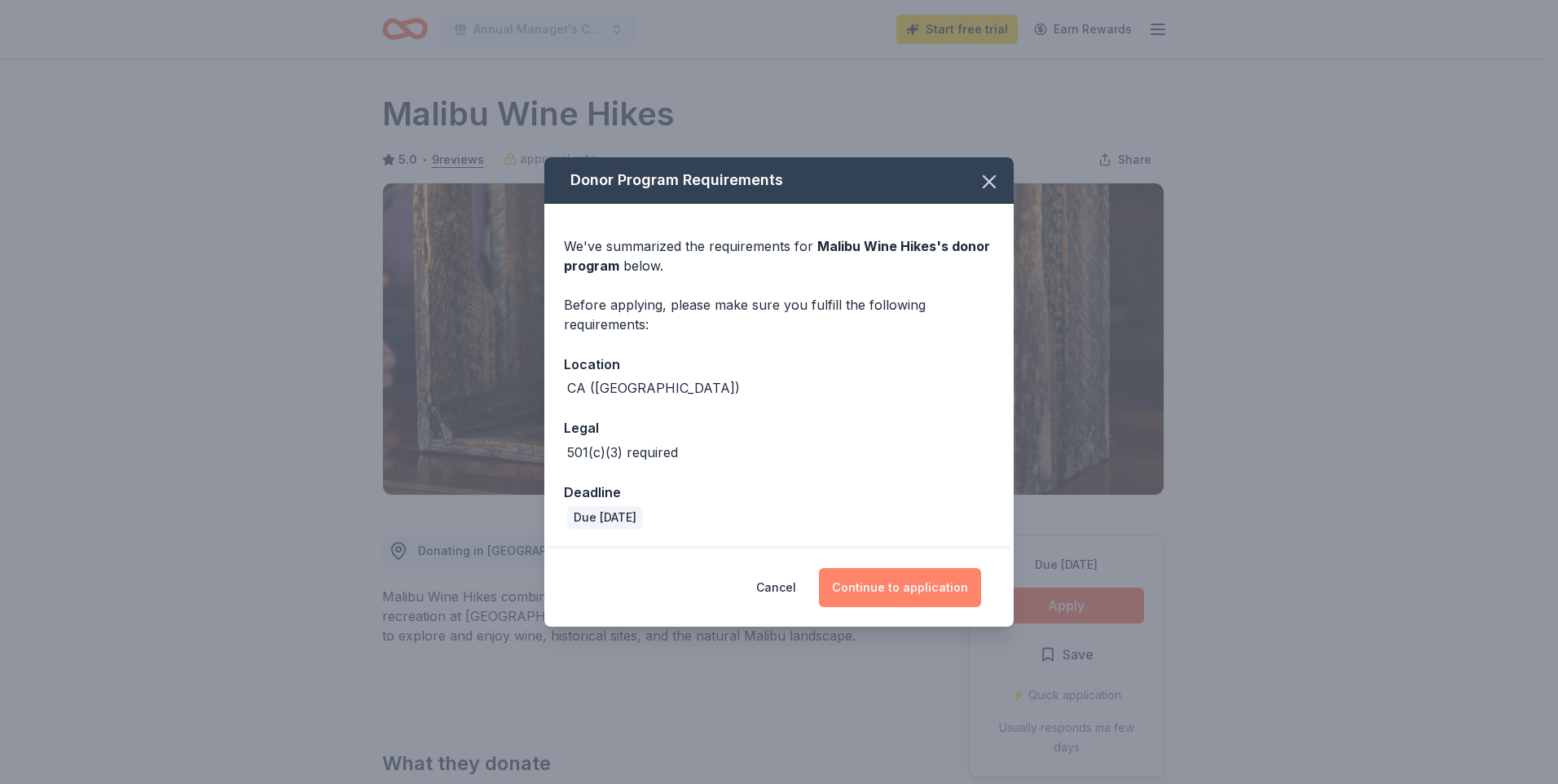
click at [875, 594] on button "Continue to application" at bounding box center [900, 587] width 162 height 39
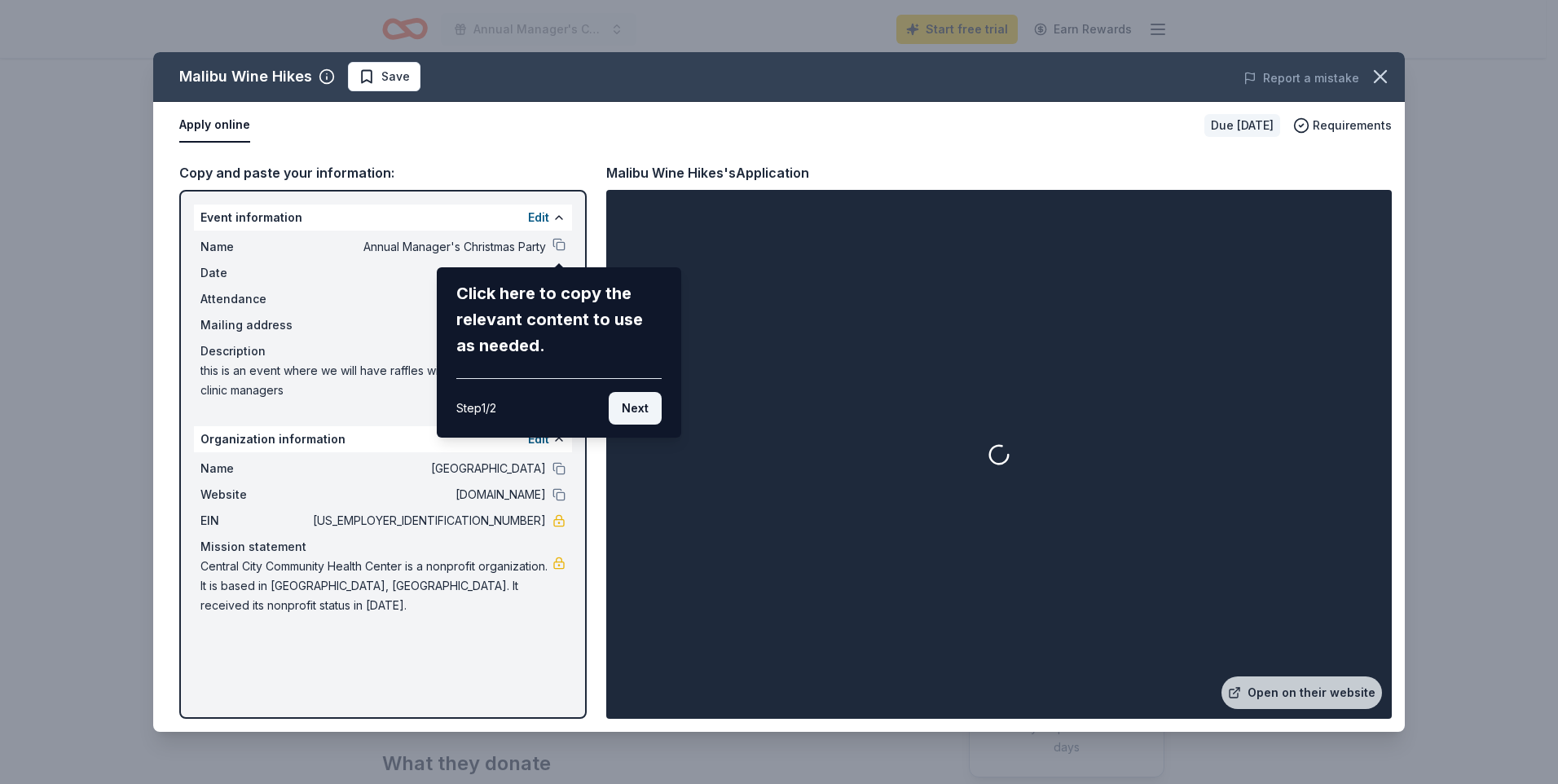
click at [627, 404] on button "Next" at bounding box center [635, 408] width 53 height 33
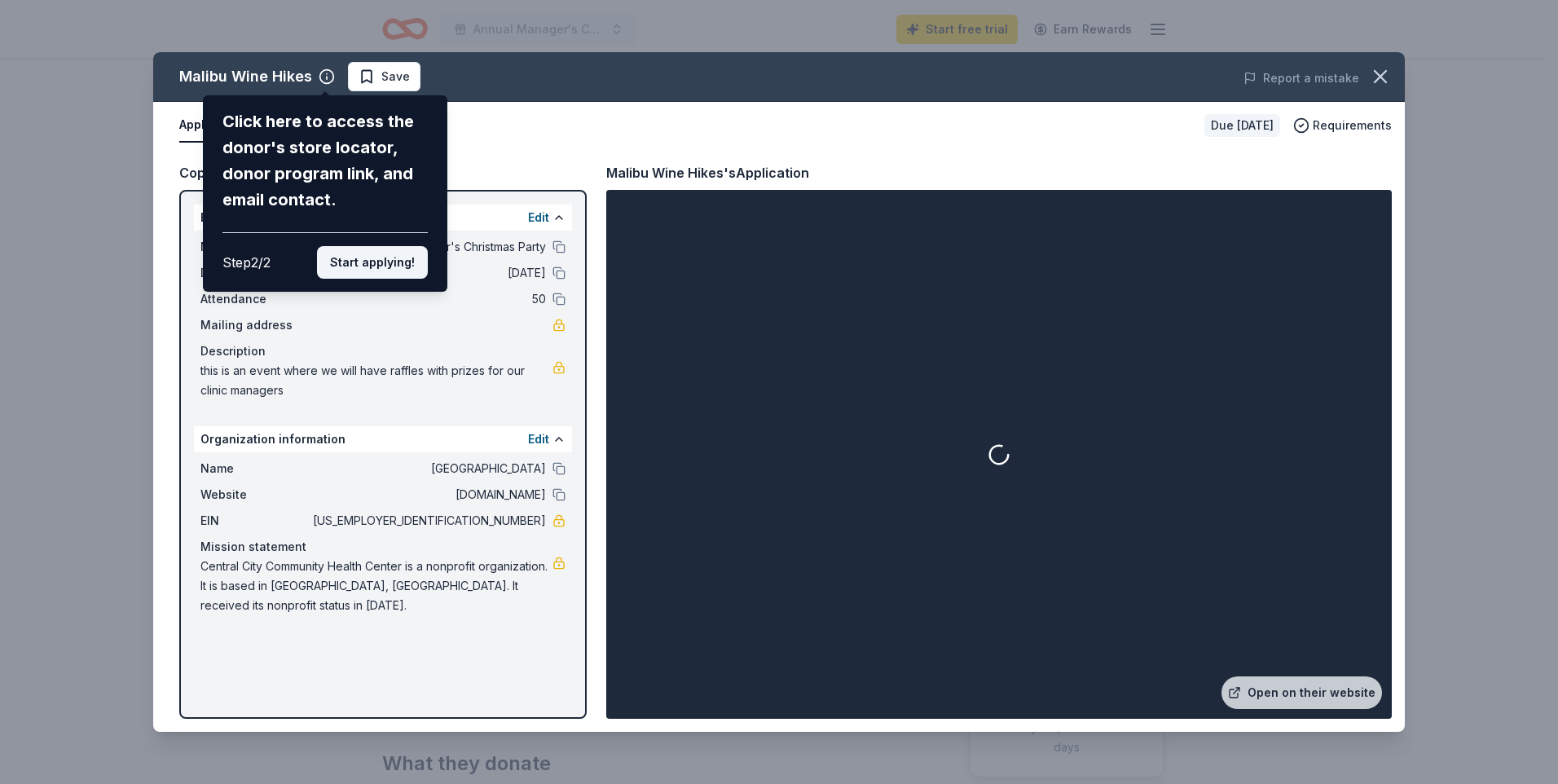
click at [343, 253] on button "Start applying!" at bounding box center [372, 262] width 111 height 33
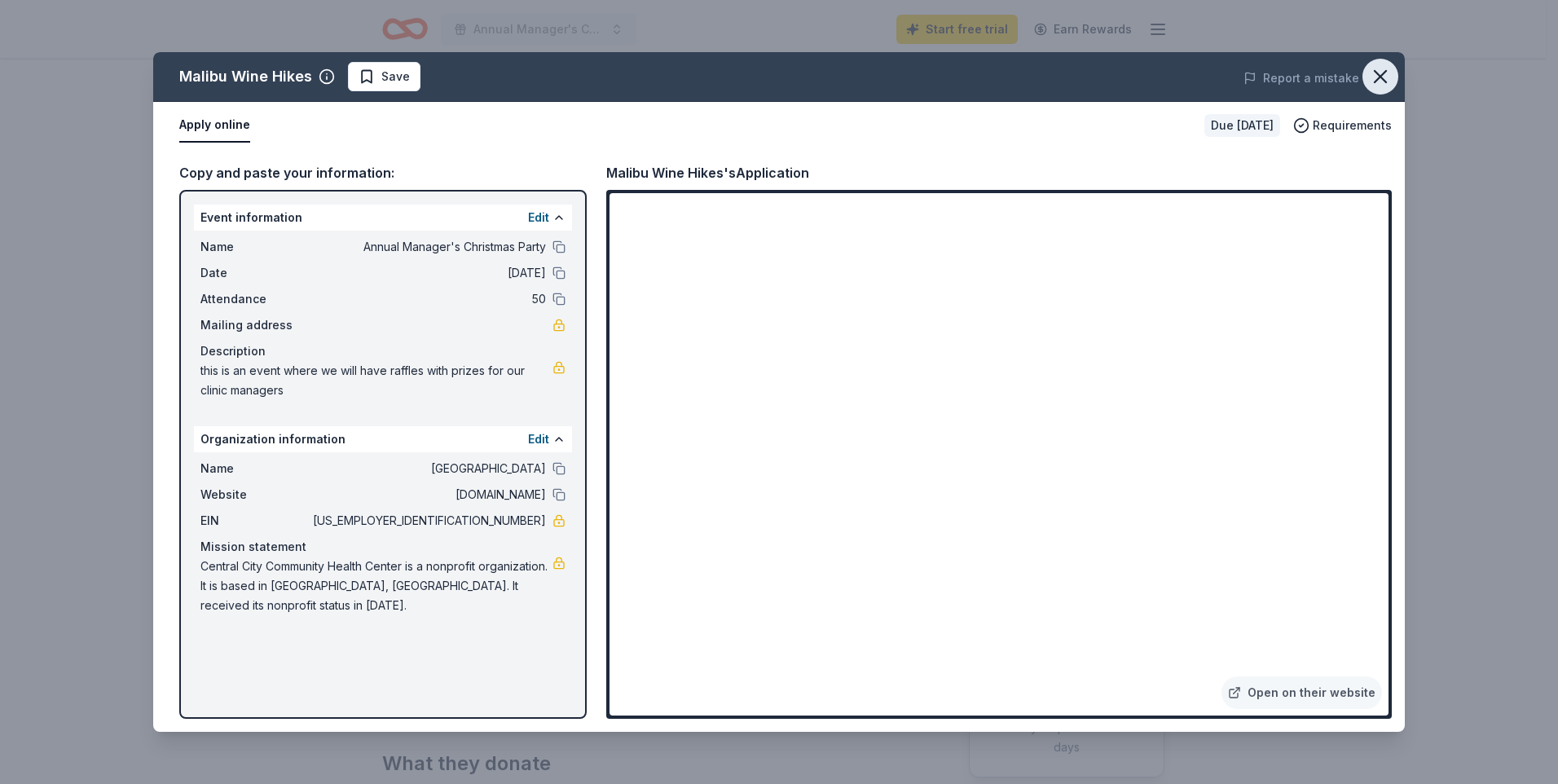
click at [1382, 81] on icon "button" at bounding box center [1380, 77] width 23 height 23
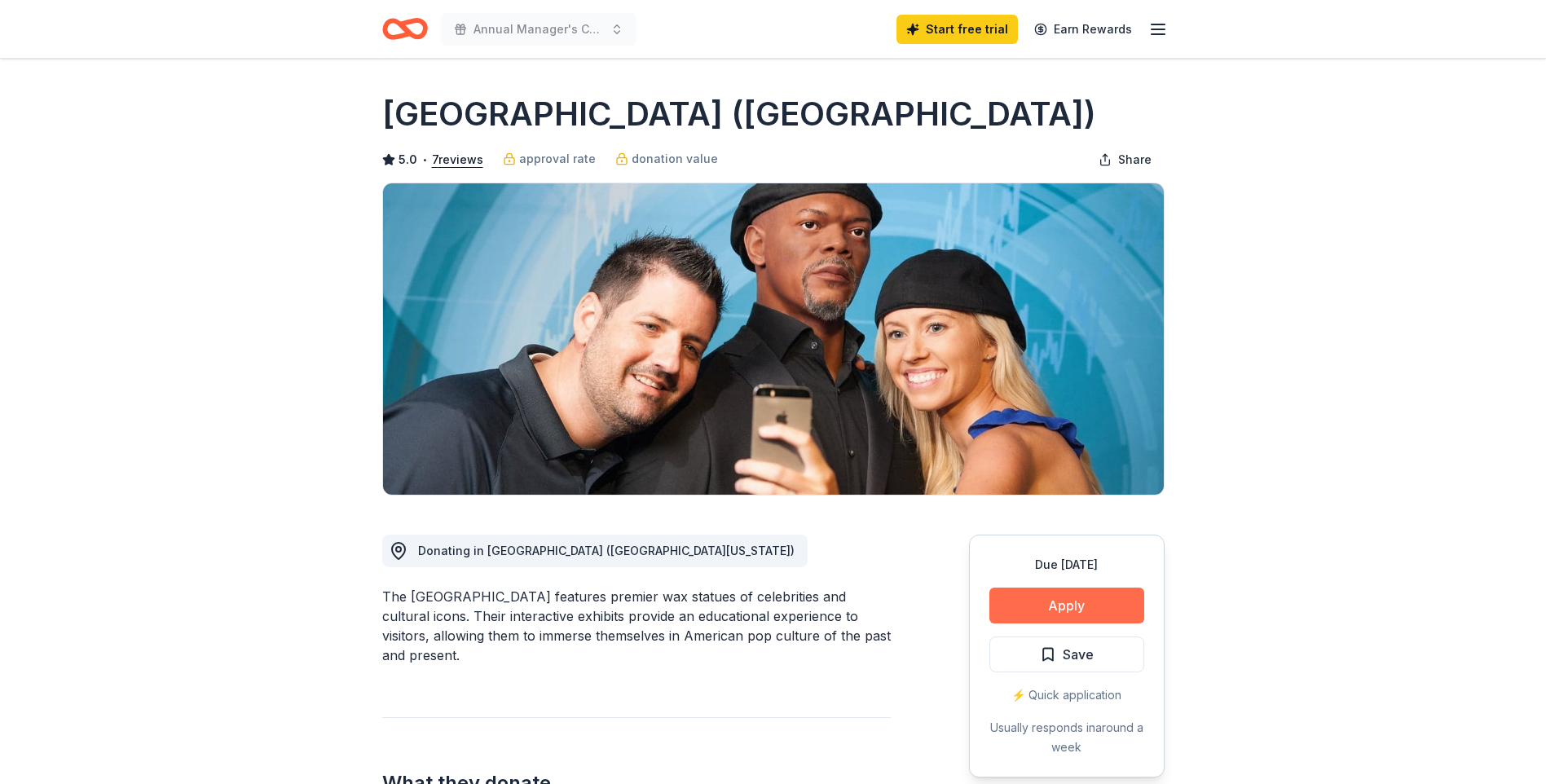
click at [1058, 602] on button "Apply" at bounding box center [1067, 606] width 155 height 36
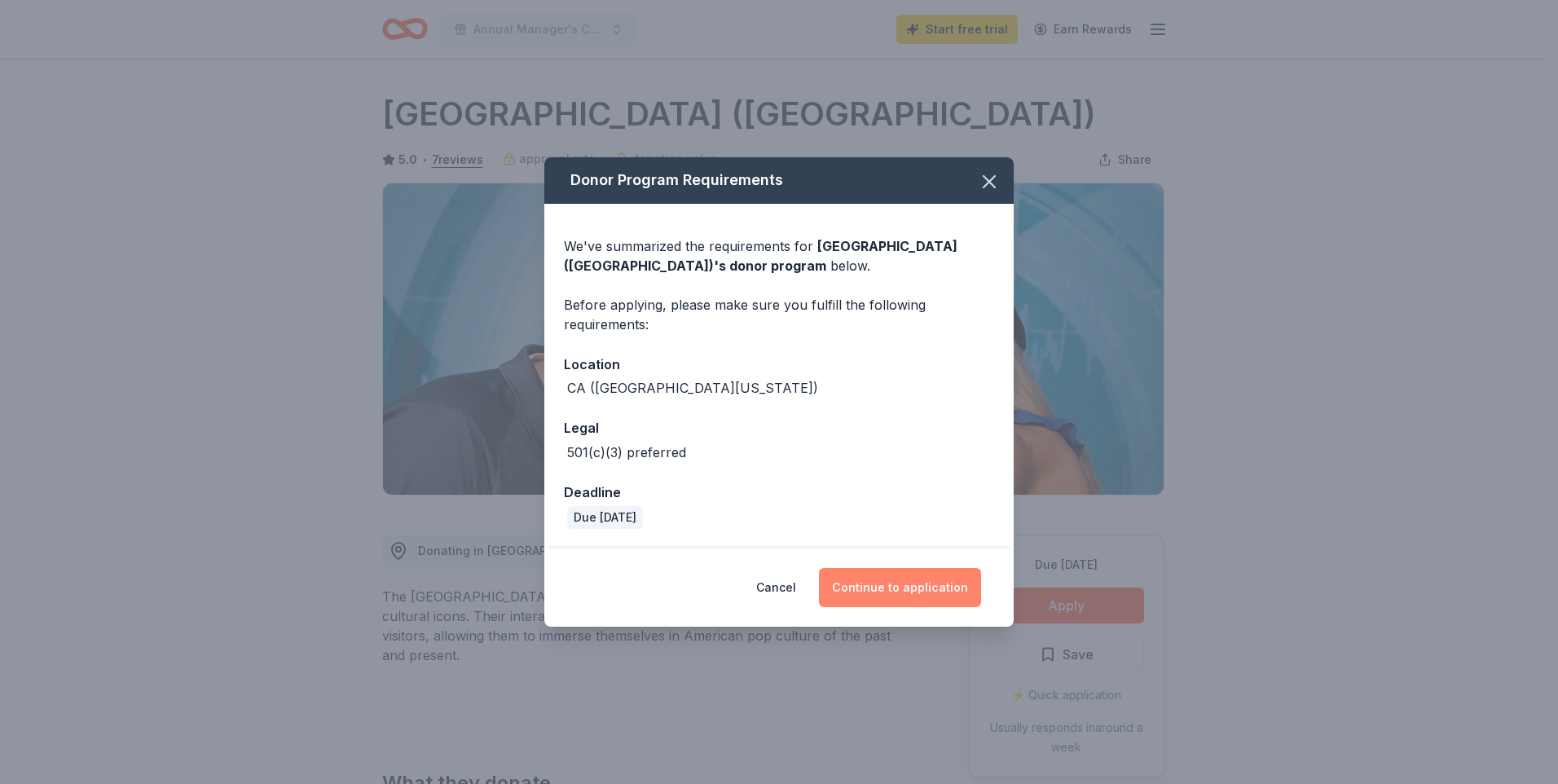
click at [916, 590] on button "Continue to application" at bounding box center [900, 587] width 162 height 39
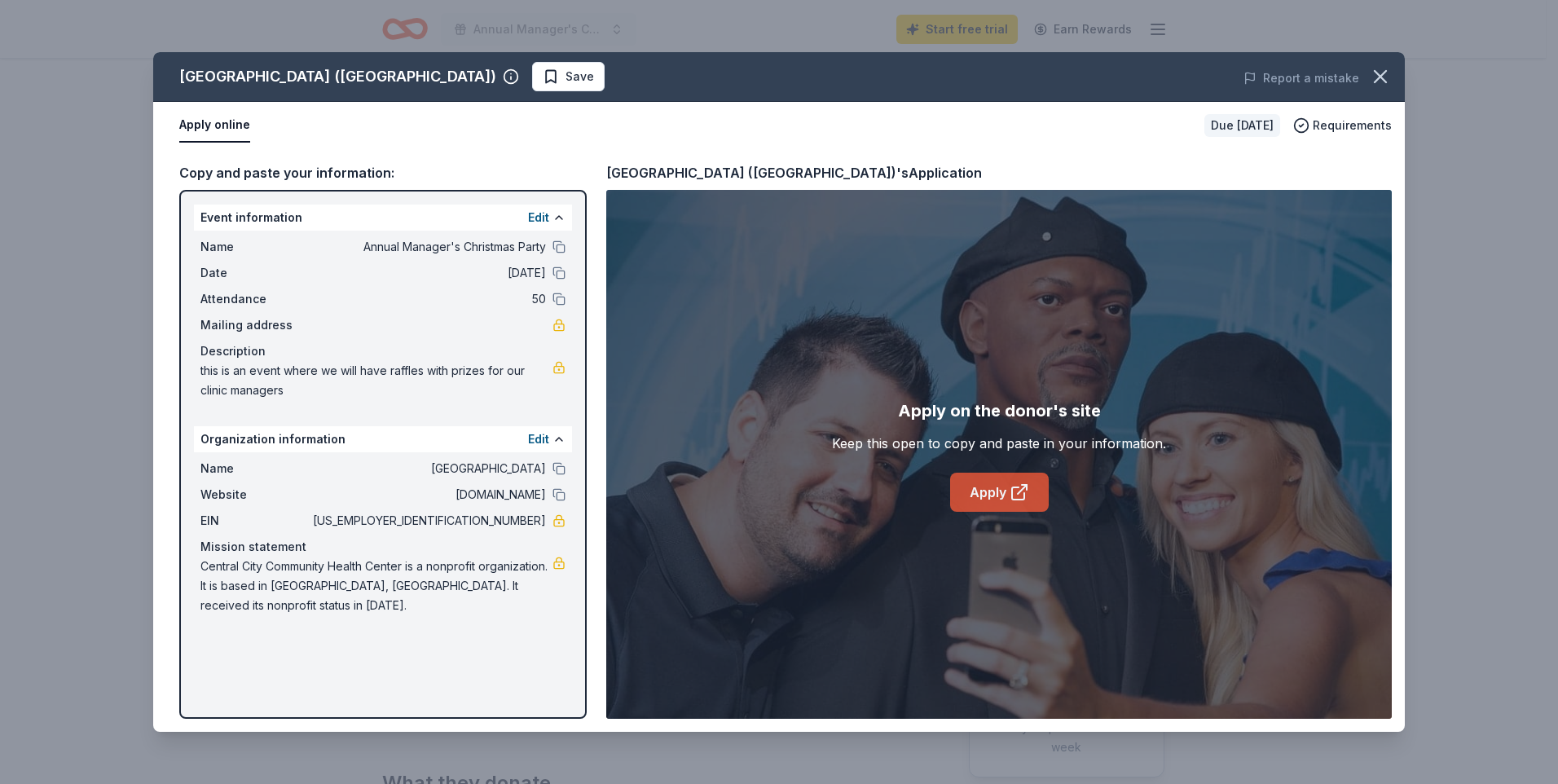
click at [989, 497] on link "Apply" at bounding box center [999, 491] width 99 height 39
